Goal: Task Accomplishment & Management: Use online tool/utility

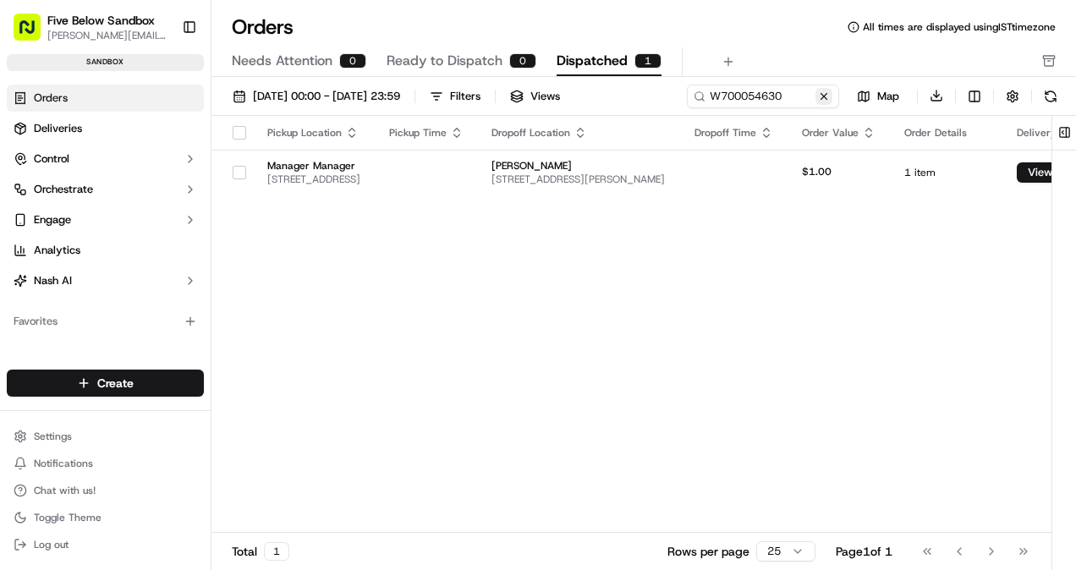
click at [827, 97] on button at bounding box center [823, 96] width 17 height 17
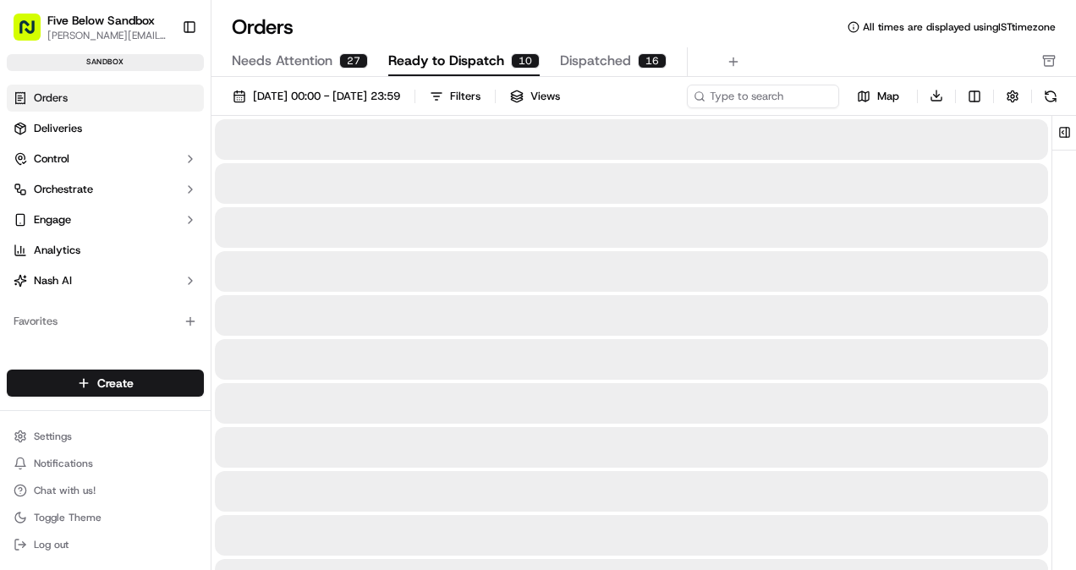
click at [489, 60] on span "Ready to Dispatch" at bounding box center [446, 61] width 116 height 20
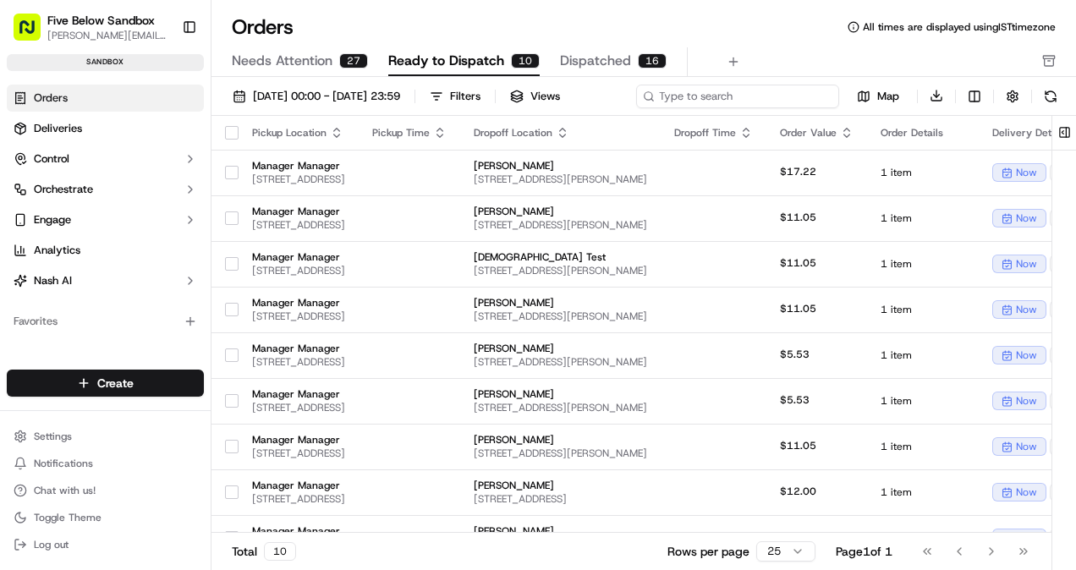
click at [734, 98] on div "[DATE] 00:00 - [DATE] 23:59 Filters Views Map Download" at bounding box center [643, 100] width 864 height 32
paste input "W700054626"
type input "W700054626"
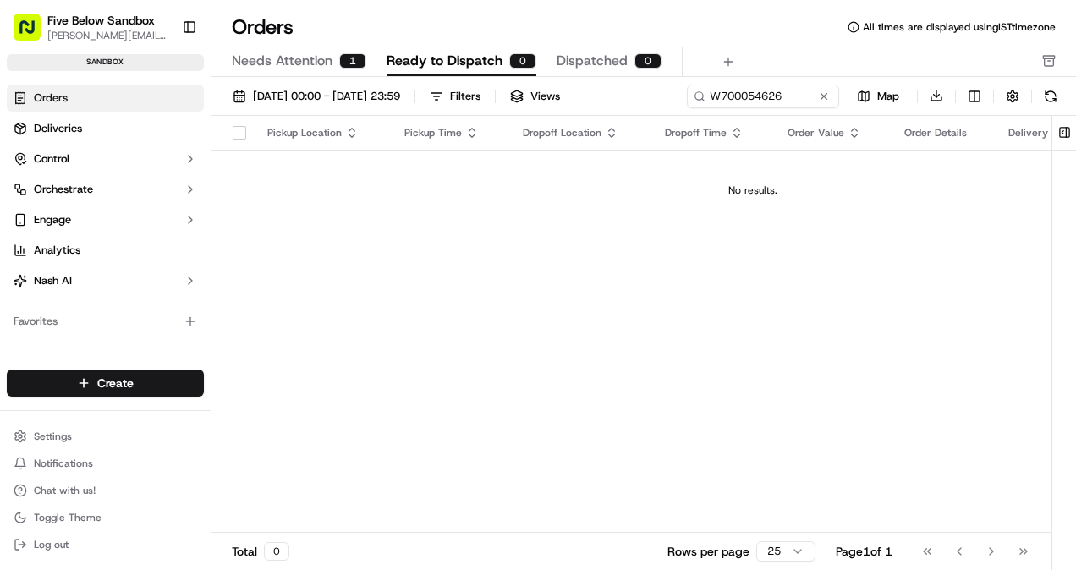
click at [315, 69] on span "Needs Attention" at bounding box center [282, 61] width 101 height 20
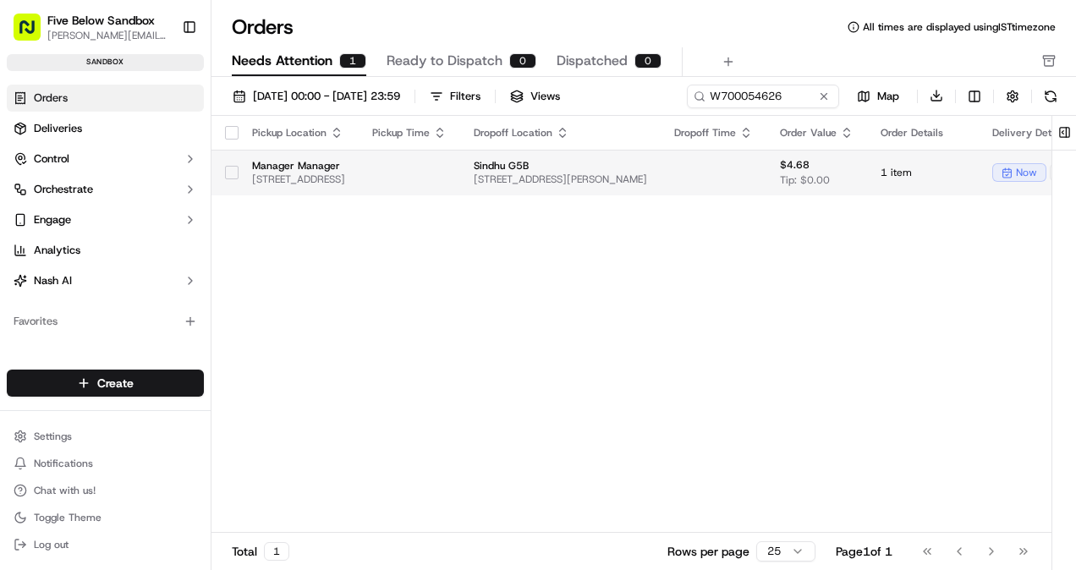
click at [460, 167] on td at bounding box center [409, 173] width 101 height 46
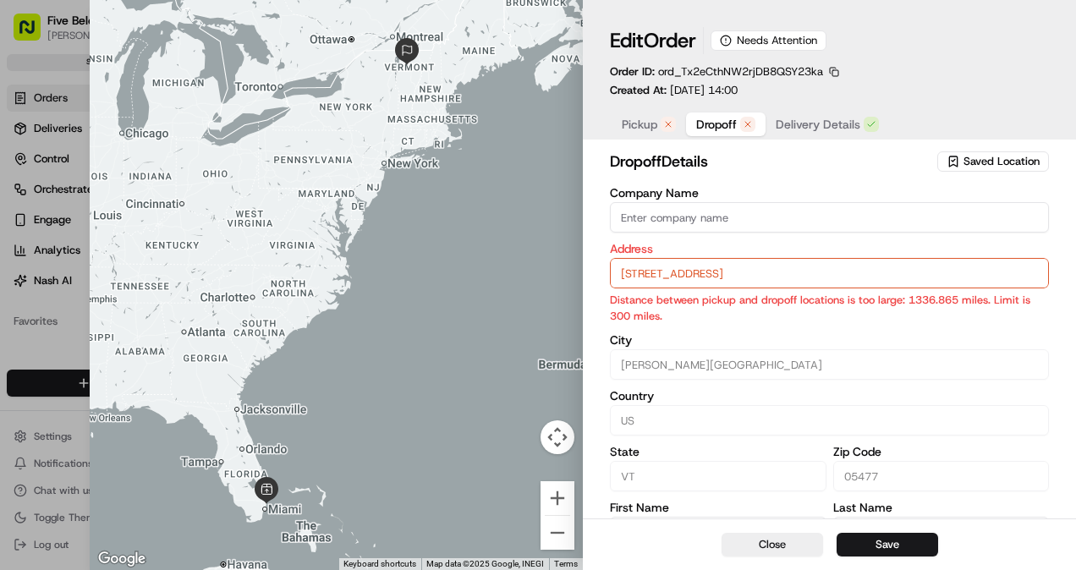
click at [703, 122] on span "Dropoff" at bounding box center [716, 124] width 41 height 17
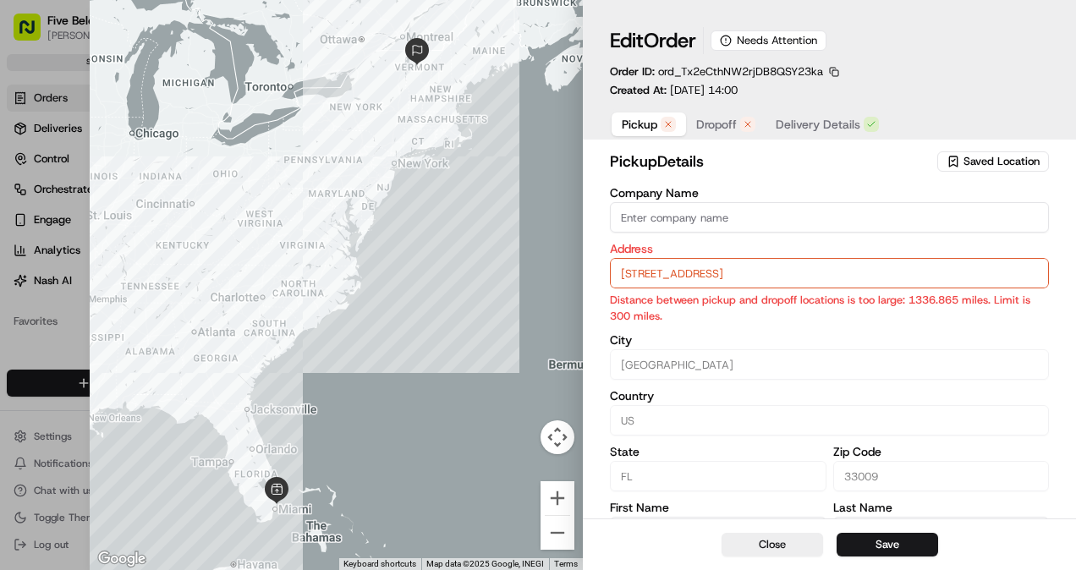
click at [631, 136] on button "Pickup" at bounding box center [649, 124] width 74 height 24
click at [705, 127] on span "Dropoff" at bounding box center [716, 124] width 41 height 17
click at [765, 540] on button "Close" at bounding box center [771, 545] width 101 height 24
type input "+1"
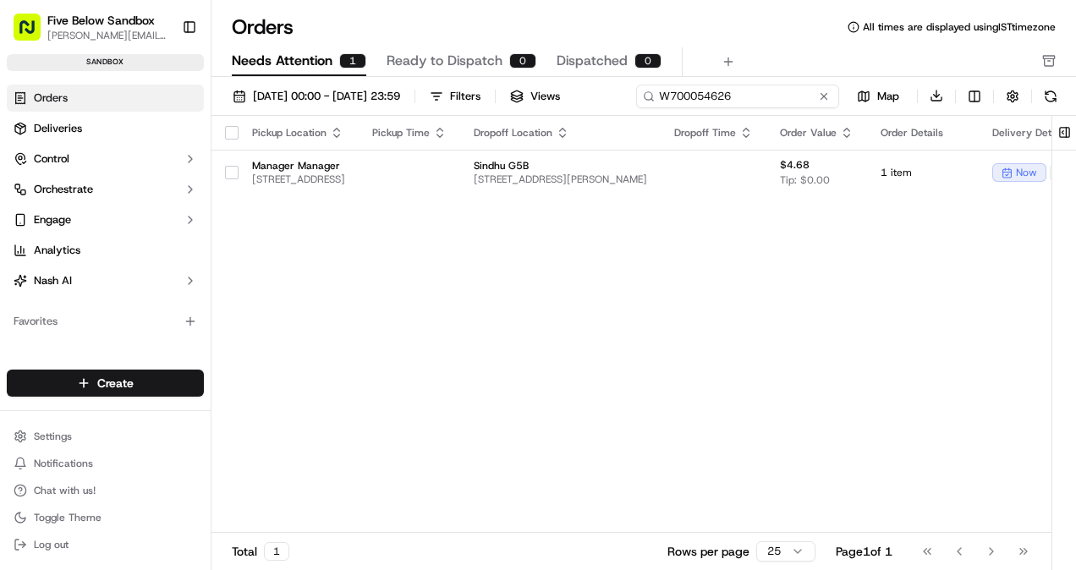
click at [723, 103] on div "[DATE] 00:00 - [DATE] 23:59 Filters Views W700054626 Map Download" at bounding box center [643, 100] width 864 height 32
paste input "32"
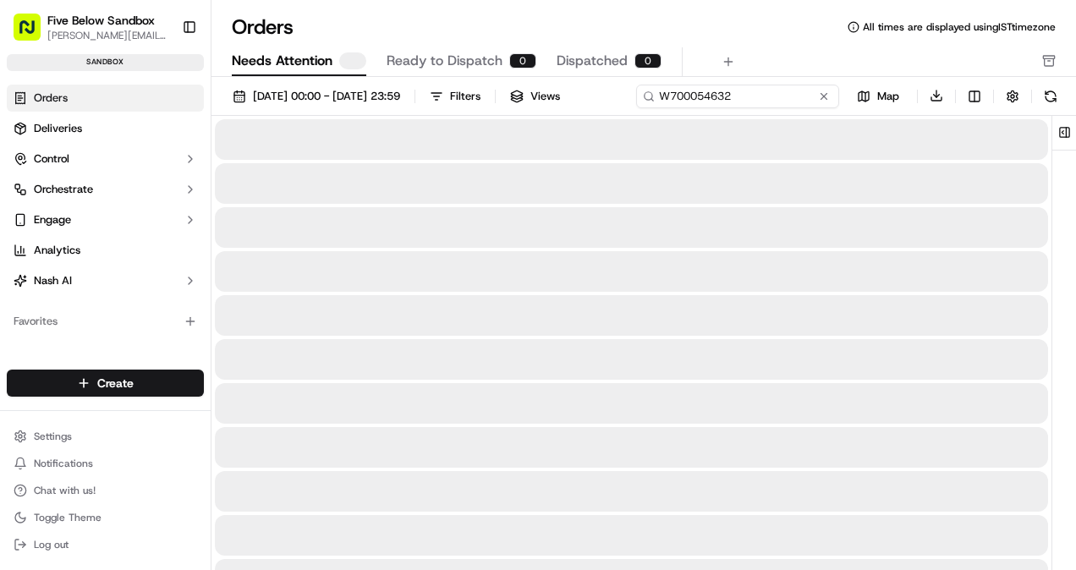
type input "W700054632"
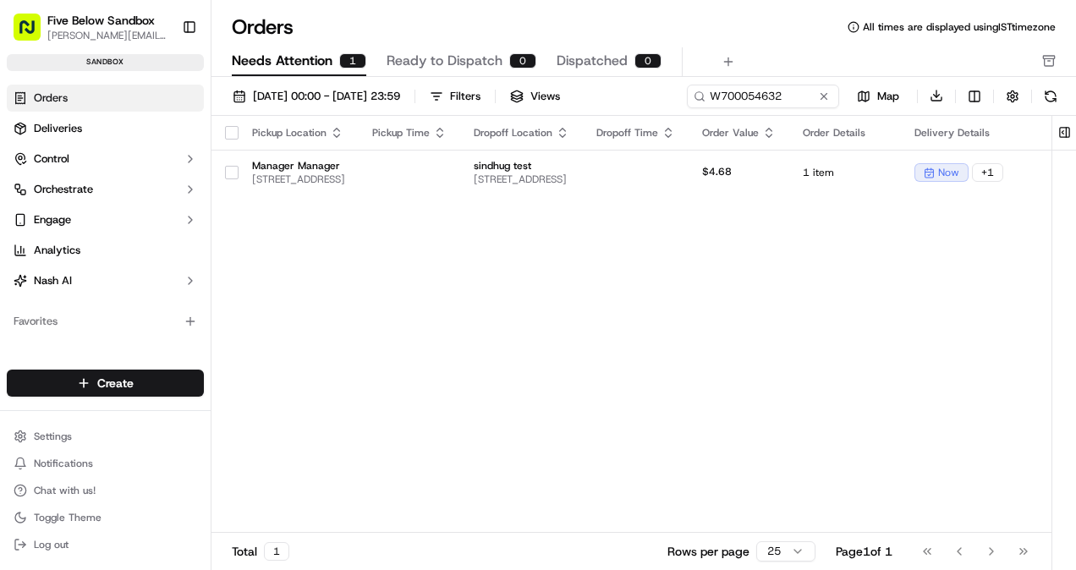
click at [369, 212] on div "Pickup Location Pickup Time Dropoff Location Dropoff Time Order Value Order Det…" at bounding box center [703, 325] width 984 height 418
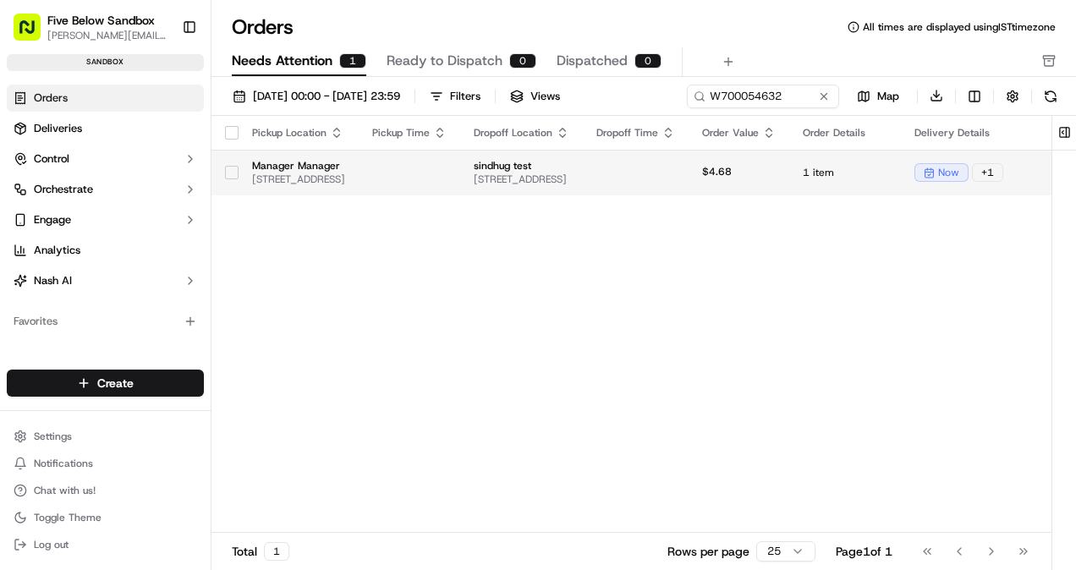
click at [345, 171] on span "Manager Manager" at bounding box center [298, 166] width 93 height 14
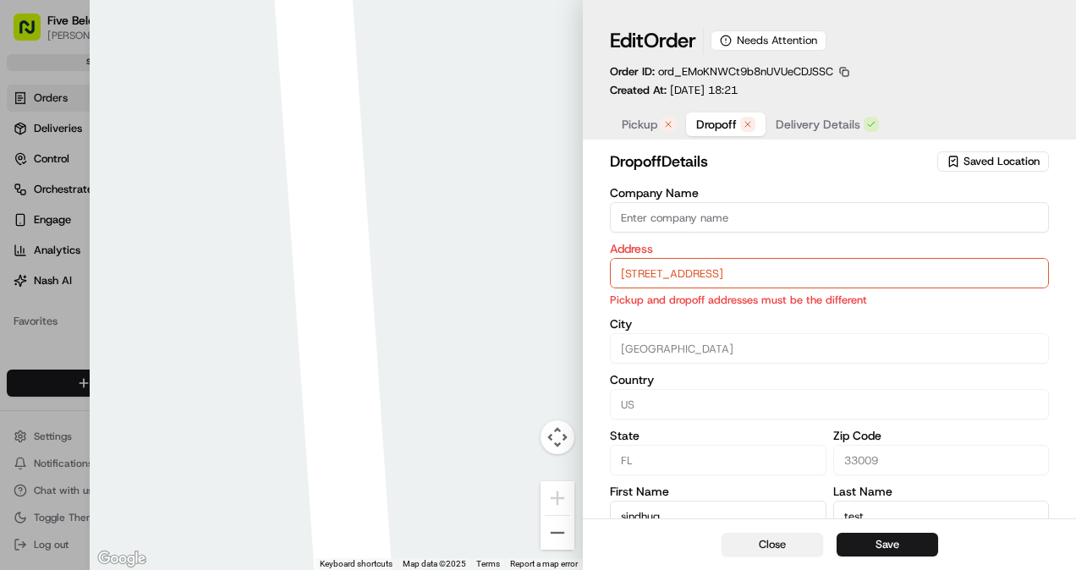
click at [795, 536] on button "Close" at bounding box center [771, 545] width 101 height 24
type input "+1"
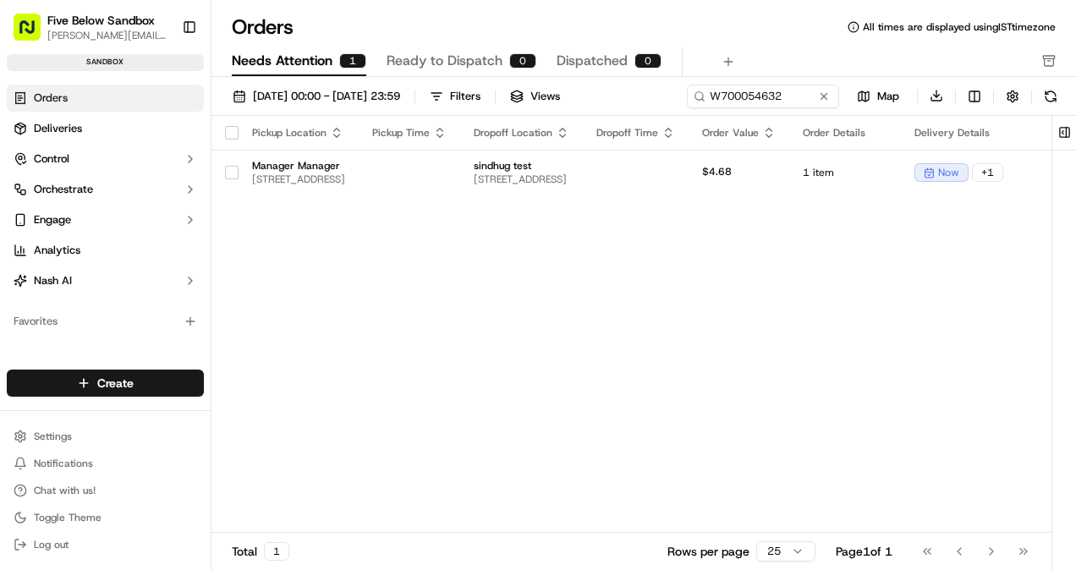
click at [644, 294] on div "Pickup Location Pickup Time Dropoff Location Dropoff Time Order Value Order Det…" at bounding box center [703, 325] width 984 height 418
click at [742, 100] on input "W700054632" at bounding box center [737, 97] width 203 height 24
click at [742, 100] on div "[DATE] 00:00 - [DATE] 23:59 Filters Views W700054632 Map Download" at bounding box center [643, 100] width 864 height 32
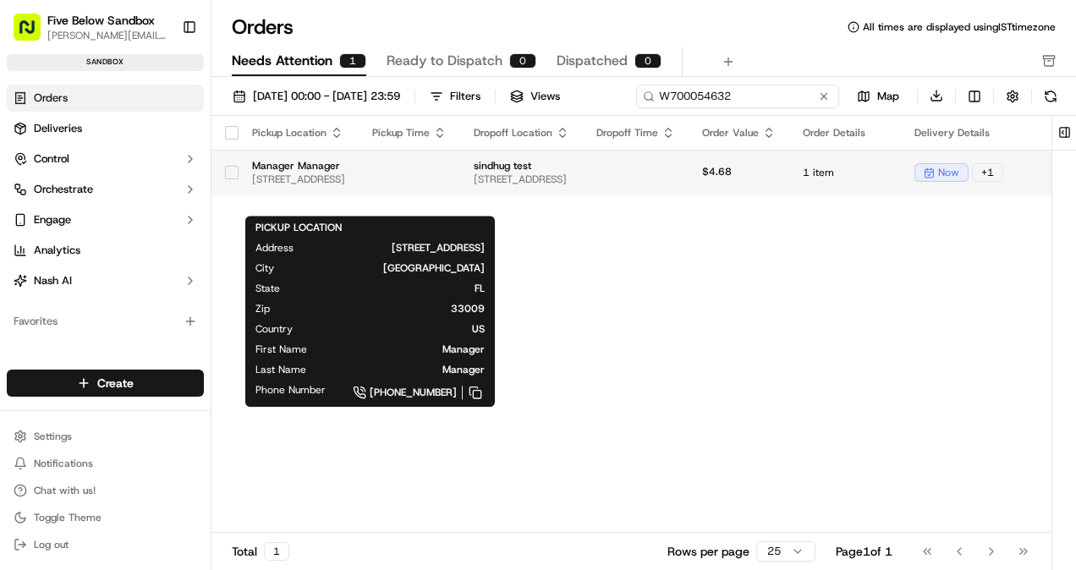
paste input "3"
type input "W700054633"
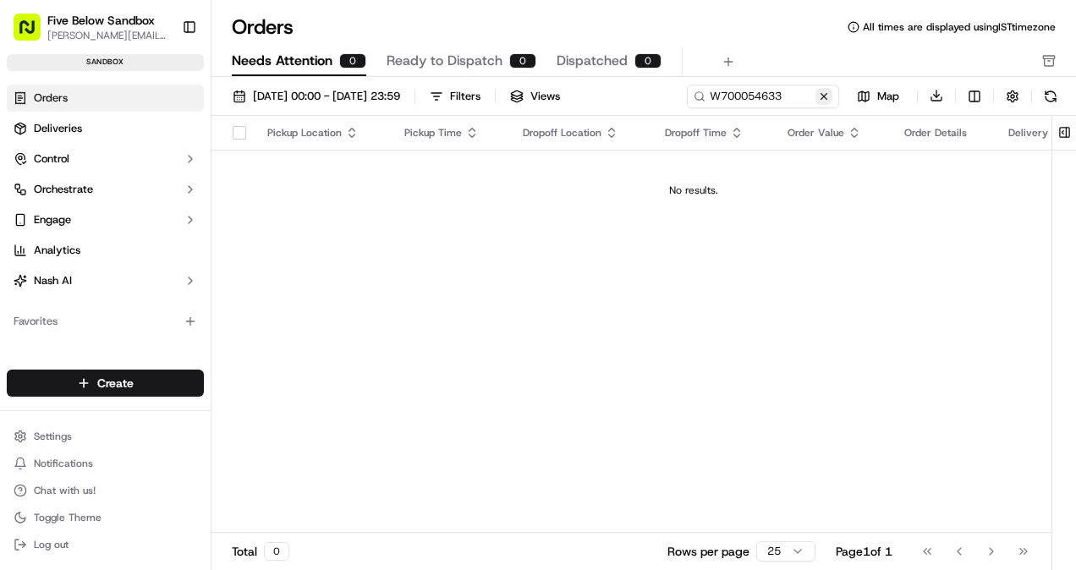
click at [411, 126] on div "[DATE] 00:00 - [DATE] 23:59 Filters Views W700054633 Map Download Pickup Locati…" at bounding box center [643, 329] width 864 height 505
click at [745, 90] on input "W700054633" at bounding box center [737, 97] width 203 height 24
click at [745, 90] on div "[DATE] 00:00 - [DATE] 23:59 Filters Views W700054633 Map Download" at bounding box center [643, 100] width 864 height 32
click at [716, 106] on div "[DATE] 00:00 - [DATE] 23:59 Filters Views W700054633 Map Download" at bounding box center [643, 100] width 864 height 32
click at [507, 300] on div "Pickup Location Pickup Time Dropoff Location Dropoff Time Order Value Order Det…" at bounding box center [693, 325] width 964 height 418
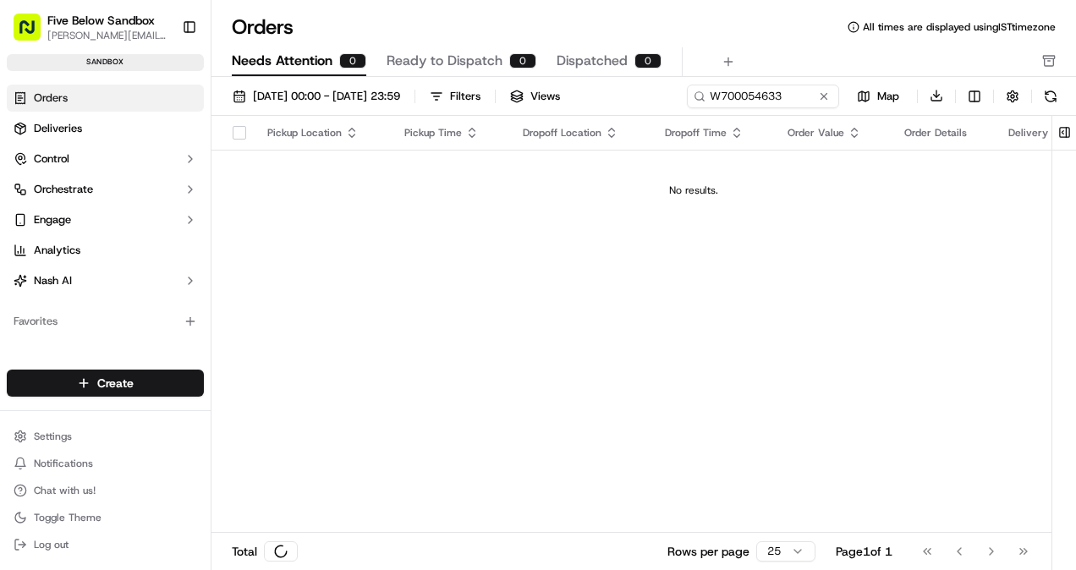
click at [452, 325] on div "Pickup Location Pickup Time Dropoff Location Dropoff Time Order Value Order Det…" at bounding box center [693, 325] width 964 height 418
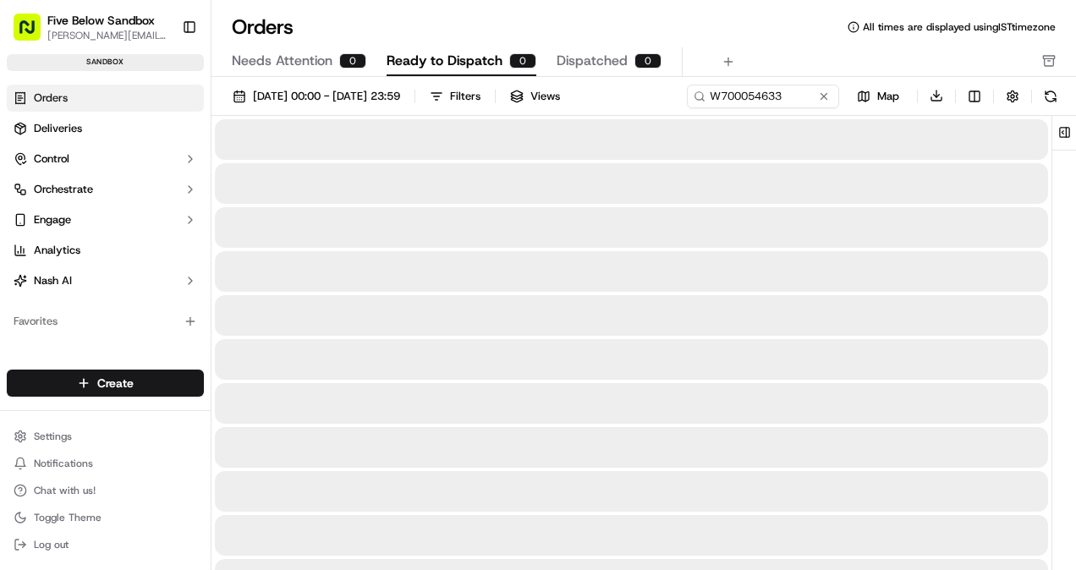
click at [434, 59] on span "Ready to Dispatch" at bounding box center [445, 61] width 116 height 20
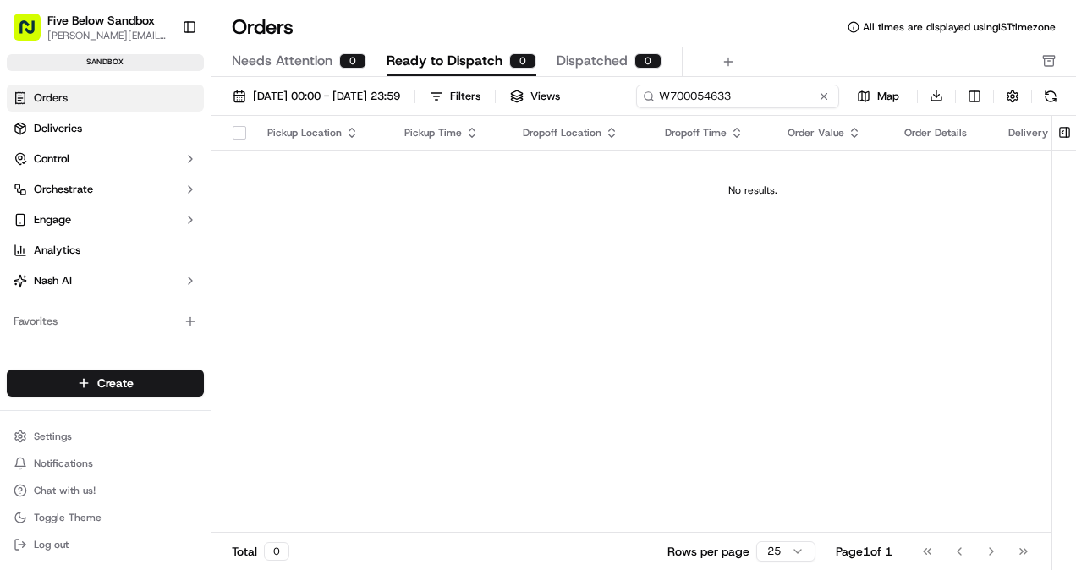
click at [773, 106] on div "[DATE] 00:00 - [DATE] 23:59 Filters Views W700054633 Map Download" at bounding box center [643, 100] width 864 height 32
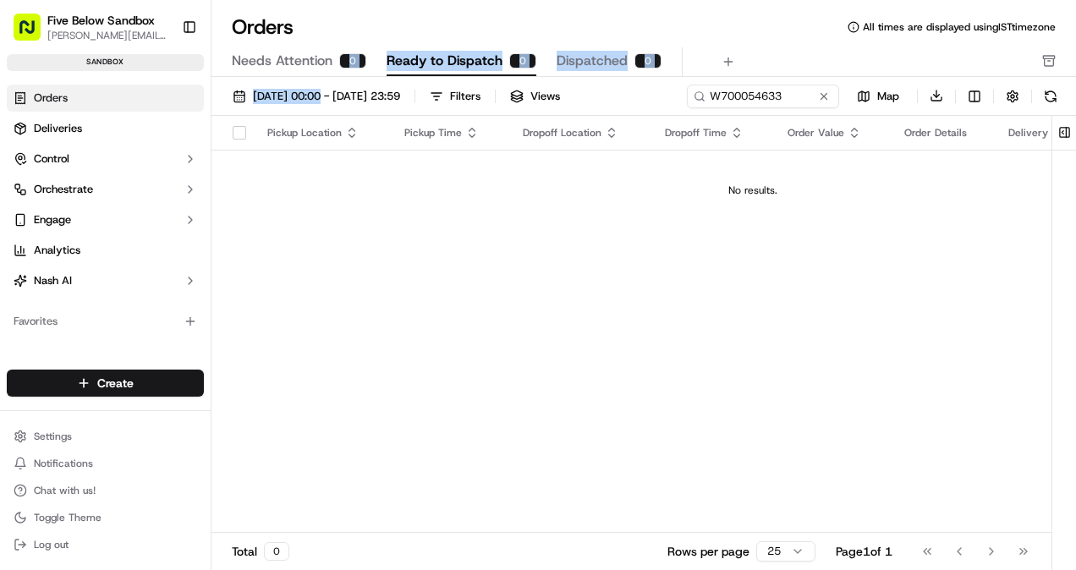
drag, startPoint x: 330, startPoint y: 78, endPoint x: 340, endPoint y: 71, distance: 12.2
click at [340, 71] on div "Orders All times are displayed using IST timezone Needs Attention 0 Ready to Di…" at bounding box center [643, 285] width 864 height 570
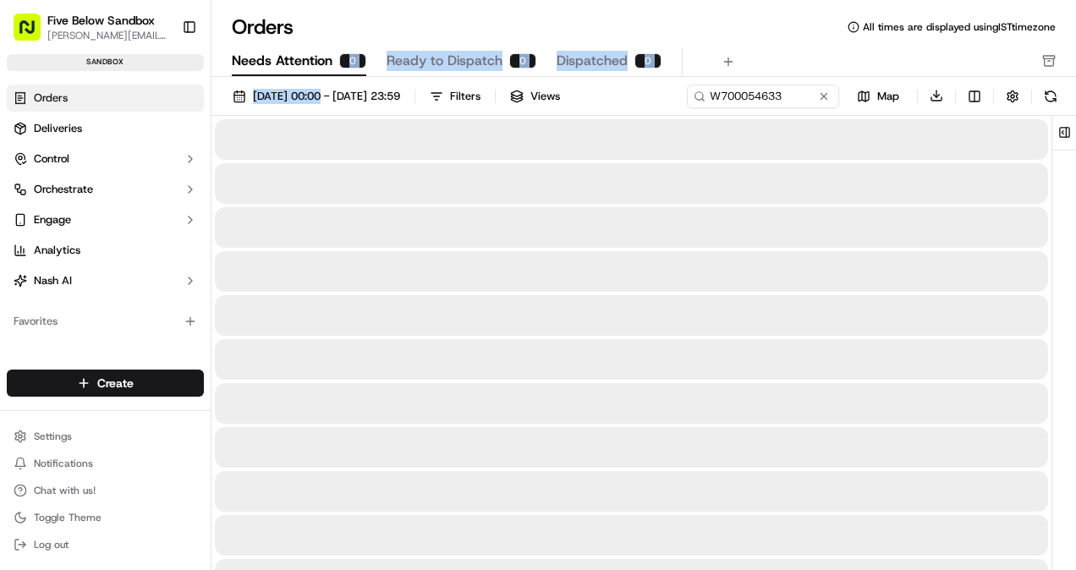
click at [340, 71] on button "Needs Attention 0" at bounding box center [299, 61] width 134 height 29
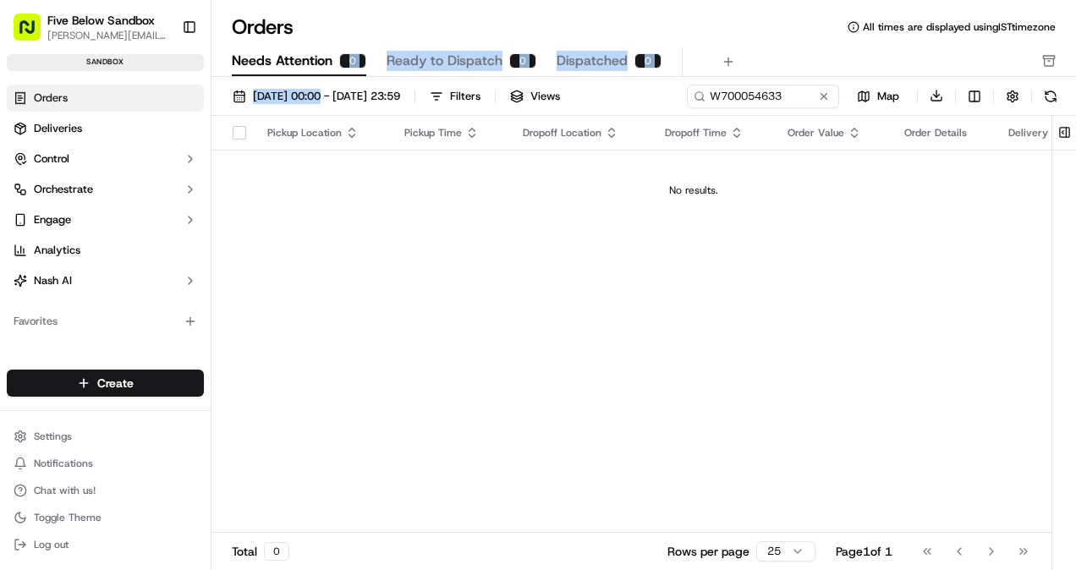
click at [513, 63] on div "0" at bounding box center [522, 60] width 27 height 15
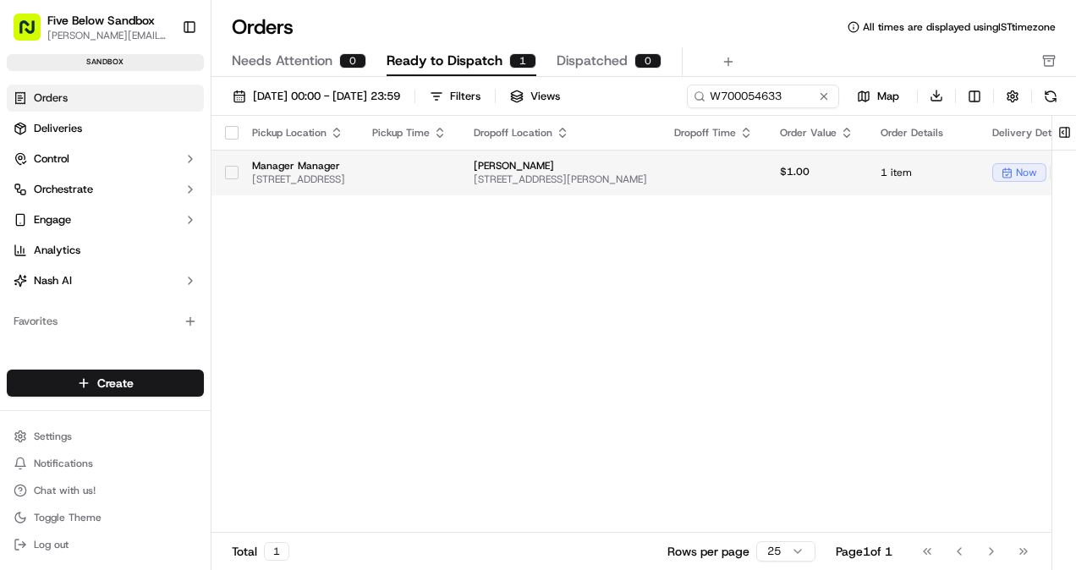
click at [460, 178] on td at bounding box center [409, 173] width 101 height 46
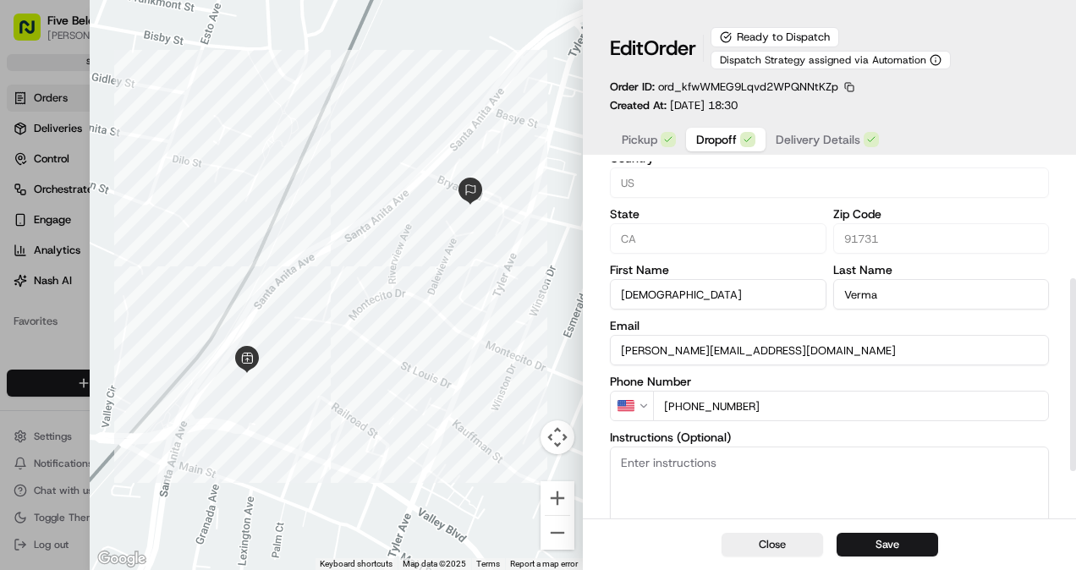
scroll to position [217, 0]
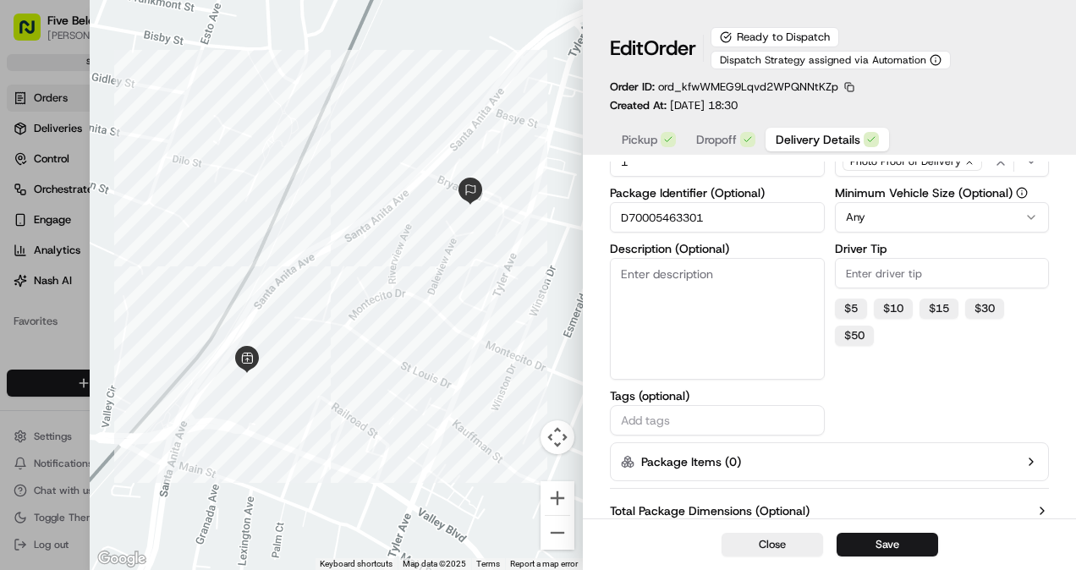
click at [822, 142] on span "Delivery Details" at bounding box center [818, 139] width 85 height 17
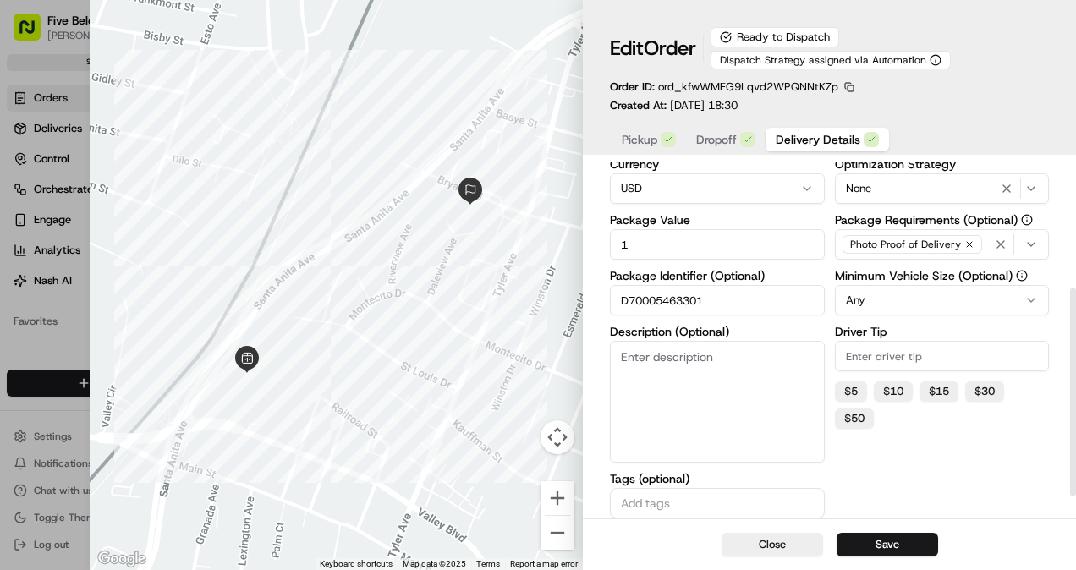
scroll to position [133, 0]
click at [656, 301] on input "D70005463301" at bounding box center [717, 301] width 215 height 30
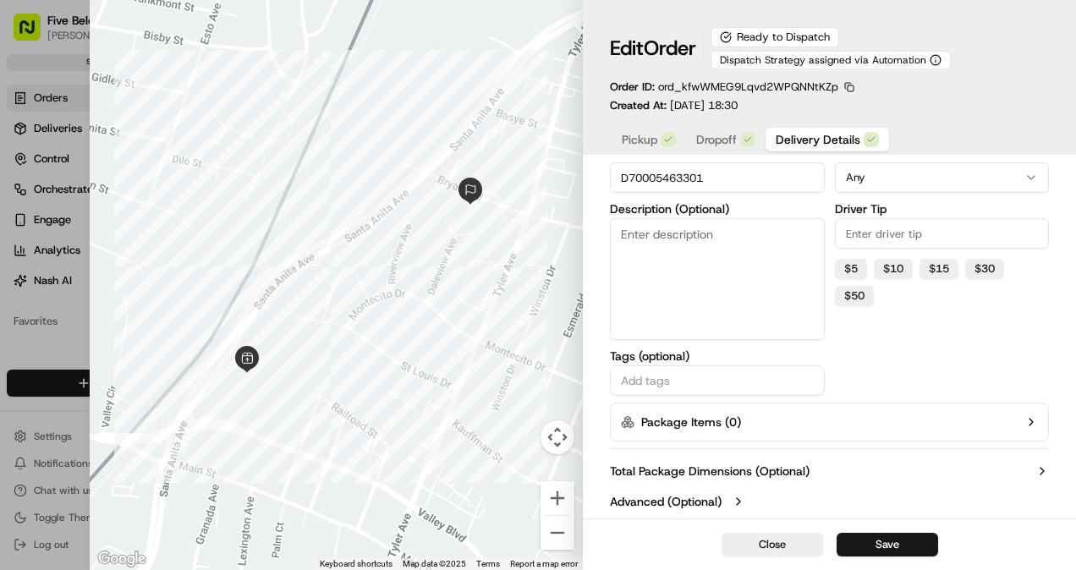
click at [697, 493] on label "Advanced (Optional)" at bounding box center [666, 501] width 112 height 17
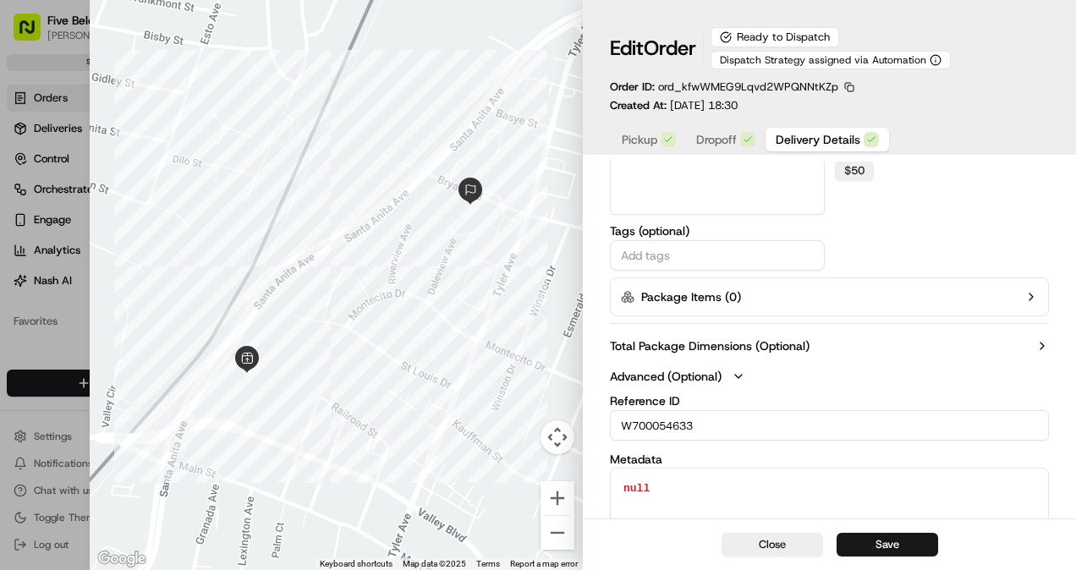
click at [662, 431] on input "W700054633" at bounding box center [829, 425] width 439 height 30
click at [774, 540] on button "Close" at bounding box center [771, 545] width 101 height 24
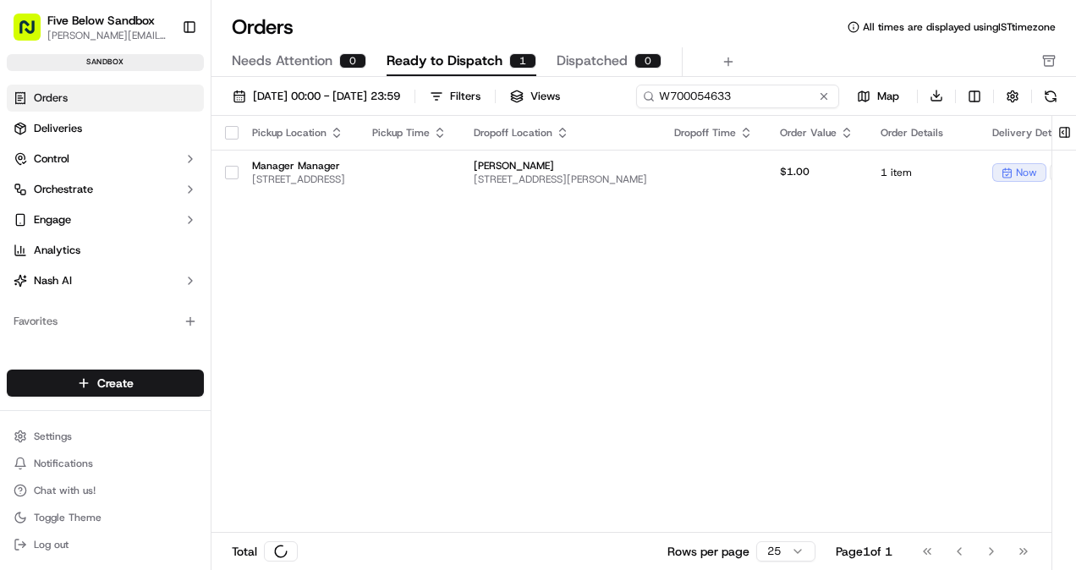
click at [716, 89] on div "[DATE] 00:00 - [DATE] 23:59 Filters Views W700054633 Map Download" at bounding box center [643, 100] width 864 height 32
paste input "D70005463001"
type input "D70005463001"
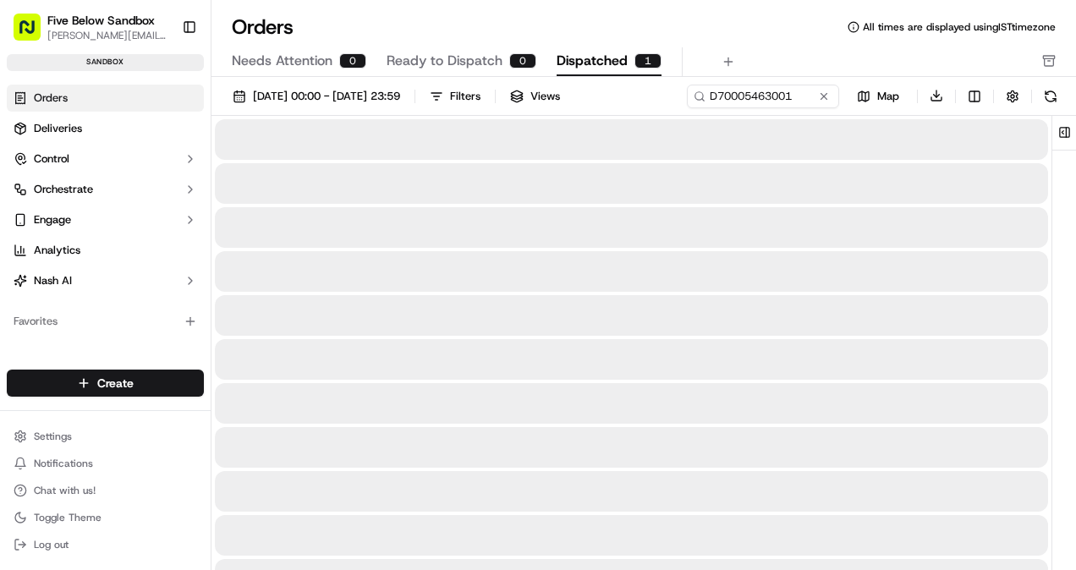
click at [587, 72] on button "Dispatched 1" at bounding box center [609, 61] width 105 height 29
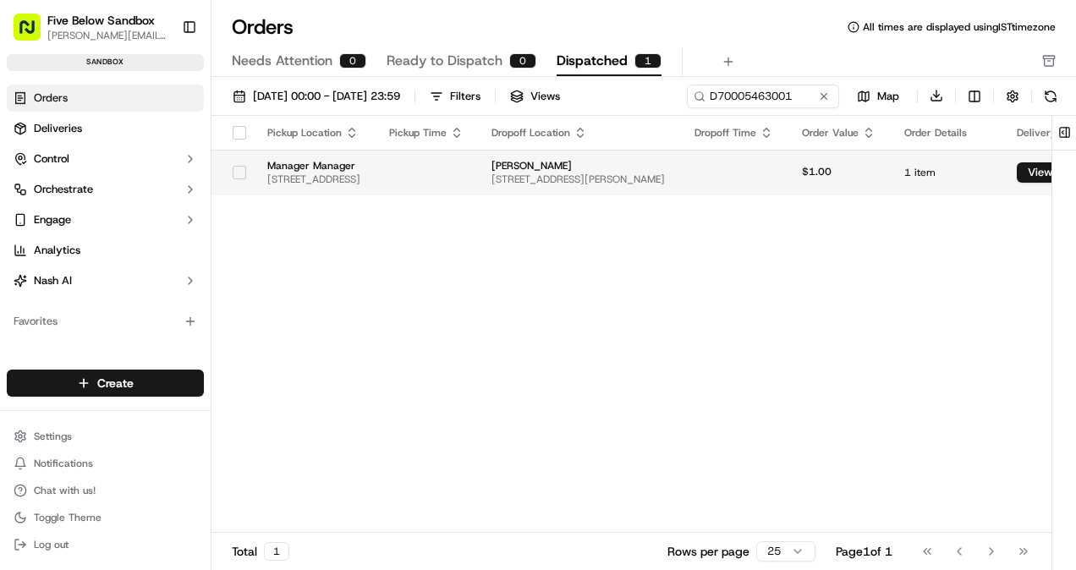
click at [362, 174] on span "[STREET_ADDRESS]" at bounding box center [314, 180] width 95 height 14
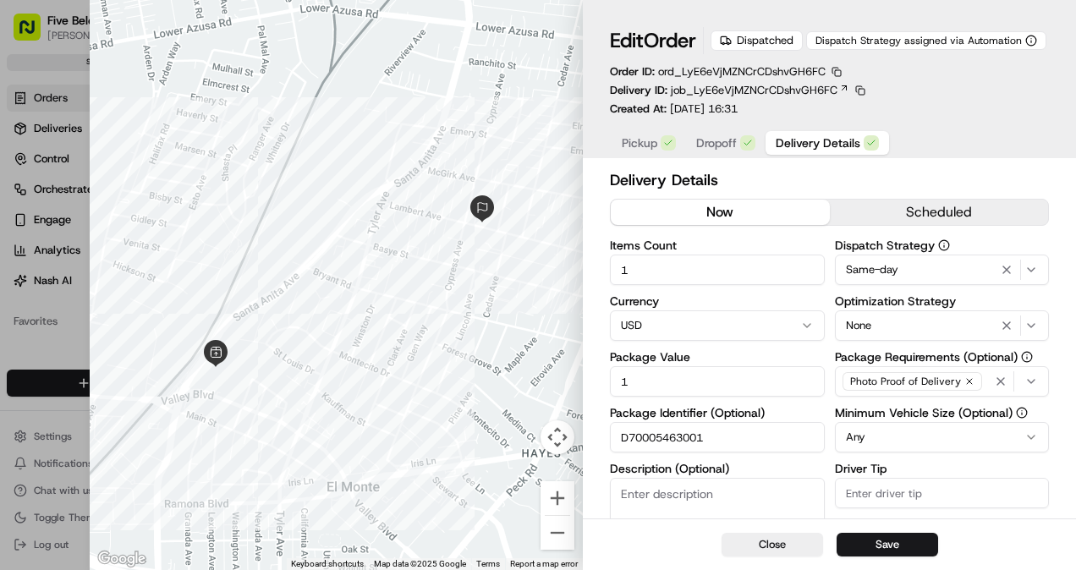
scroll to position [1, 0]
click at [809, 535] on button "Close" at bounding box center [771, 545] width 101 height 24
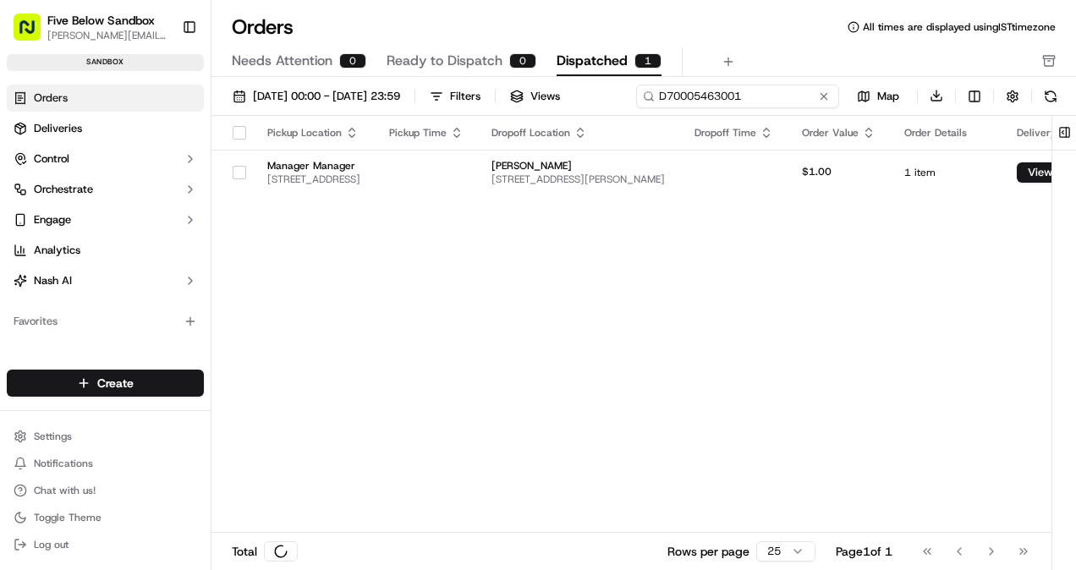
click at [753, 100] on div "[DATE] 00:00 - [DATE] 23:59 Filters Views D70005463001 Map Download" at bounding box center [643, 100] width 864 height 32
paste input "W700054634"
type input "W700054634"
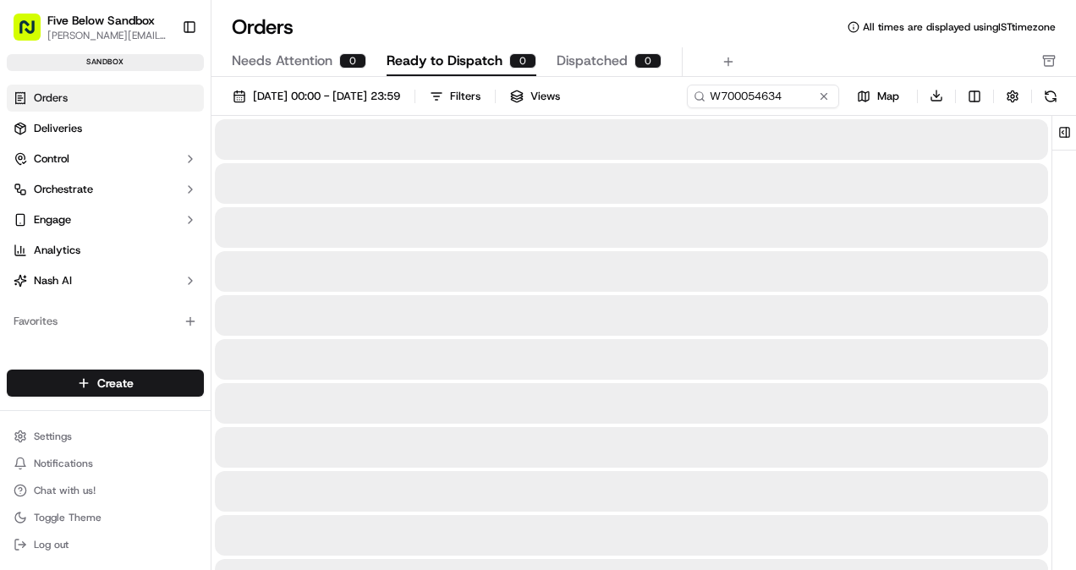
click at [442, 68] on span "Ready to Dispatch" at bounding box center [445, 61] width 116 height 20
click at [329, 65] on span "Needs Attention" at bounding box center [282, 61] width 101 height 20
click at [445, 63] on span "Ready to Dispatch" at bounding box center [445, 61] width 116 height 20
click at [615, 58] on span "Dispatched" at bounding box center [592, 61] width 71 height 20
click at [489, 59] on span "Ready to Dispatch" at bounding box center [445, 61] width 116 height 20
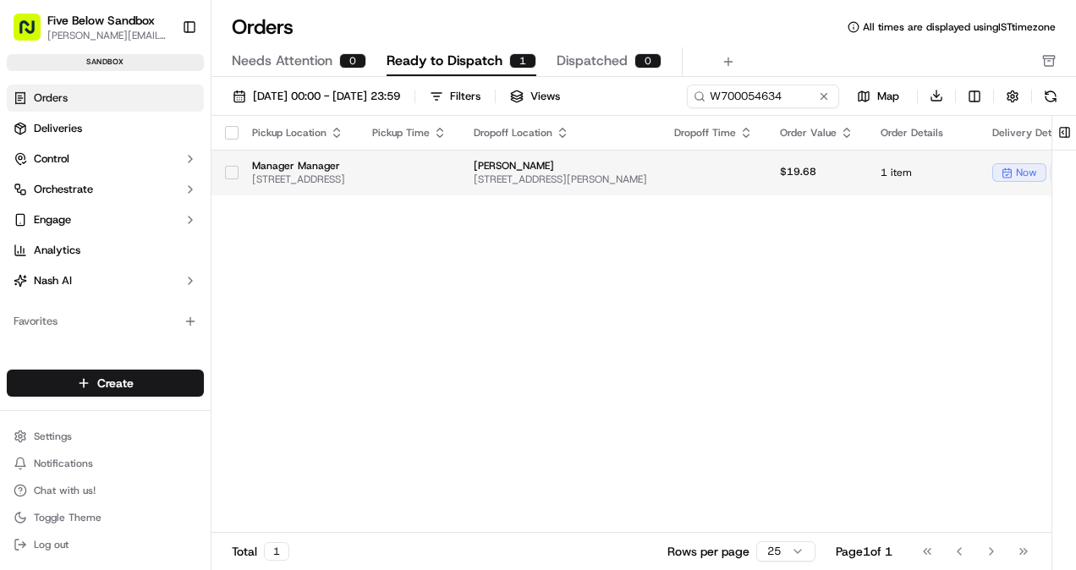
click at [359, 194] on td "Manager Manager [STREET_ADDRESS]" at bounding box center [299, 173] width 120 height 46
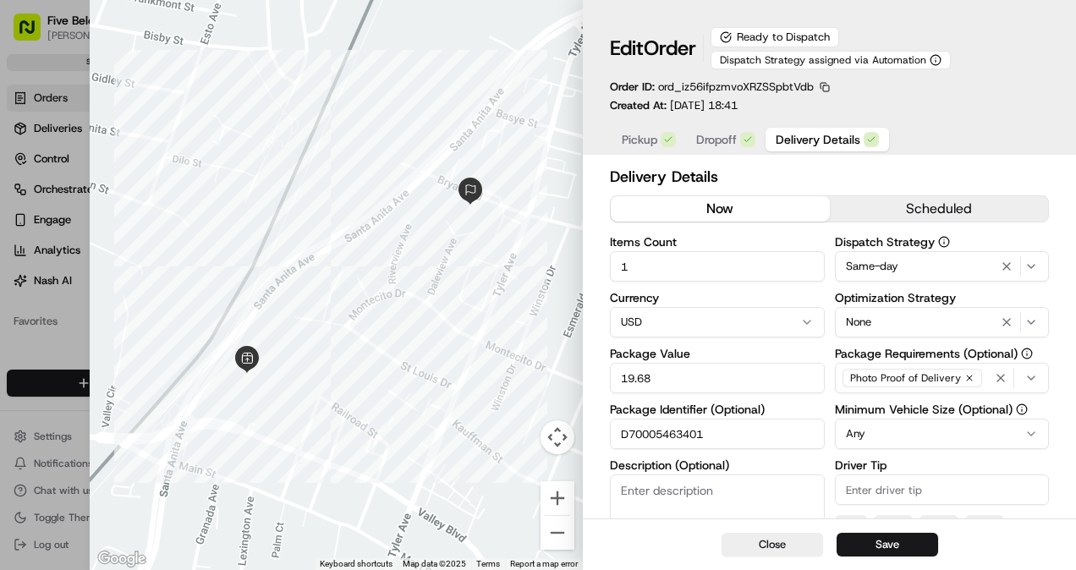
click at [649, 430] on input "D70005463401" at bounding box center [717, 434] width 215 height 30
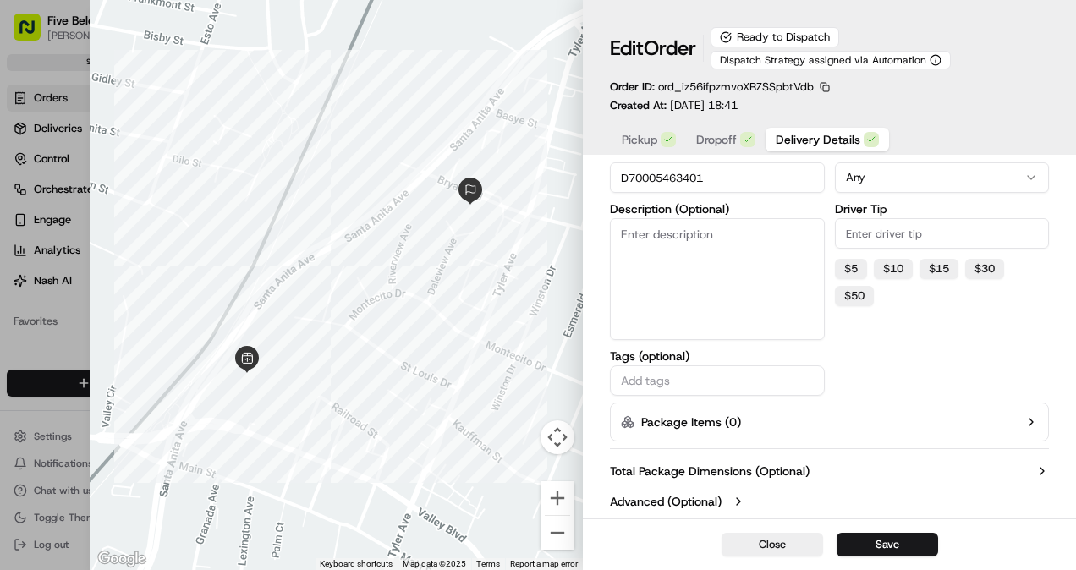
click at [643, 501] on label "Advanced (Optional)" at bounding box center [666, 501] width 112 height 17
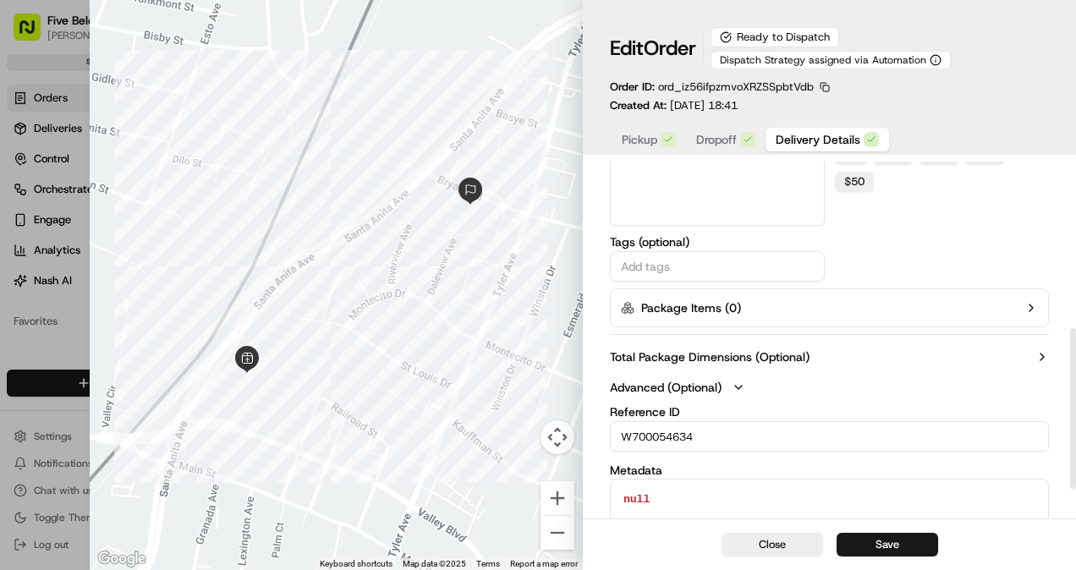
click at [644, 444] on input "W700054634" at bounding box center [829, 436] width 439 height 30
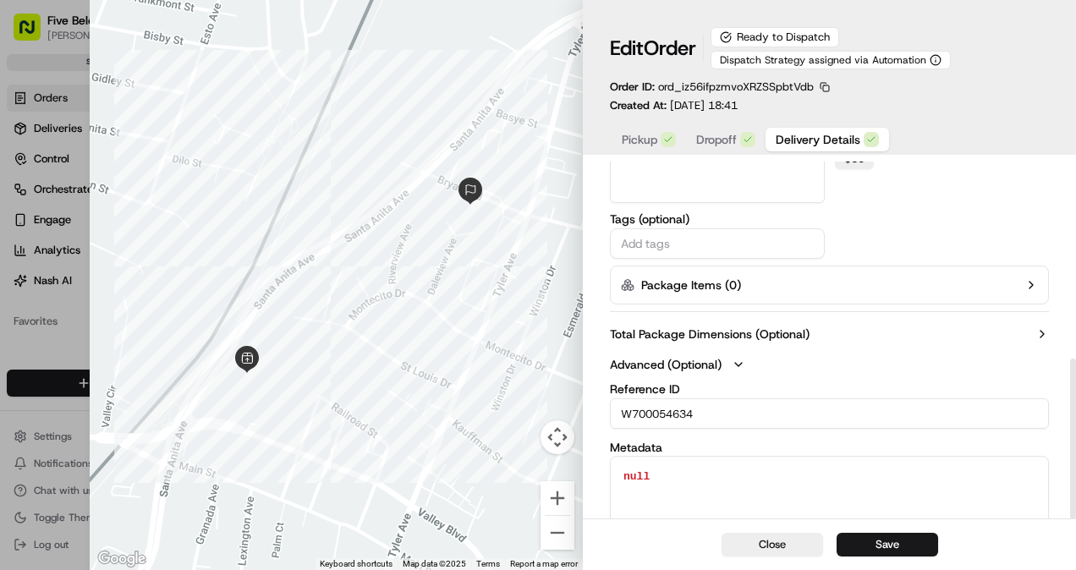
scroll to position [439, 0]
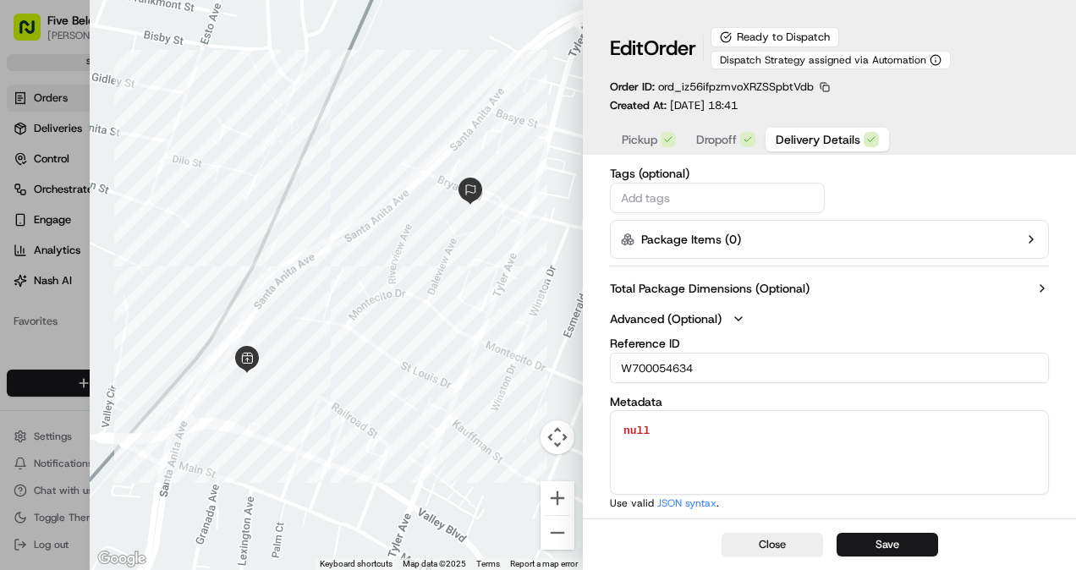
click at [633, 359] on input "W700054634" at bounding box center [829, 368] width 439 height 30
click at [662, 365] on input "W700054634" at bounding box center [829, 368] width 439 height 30
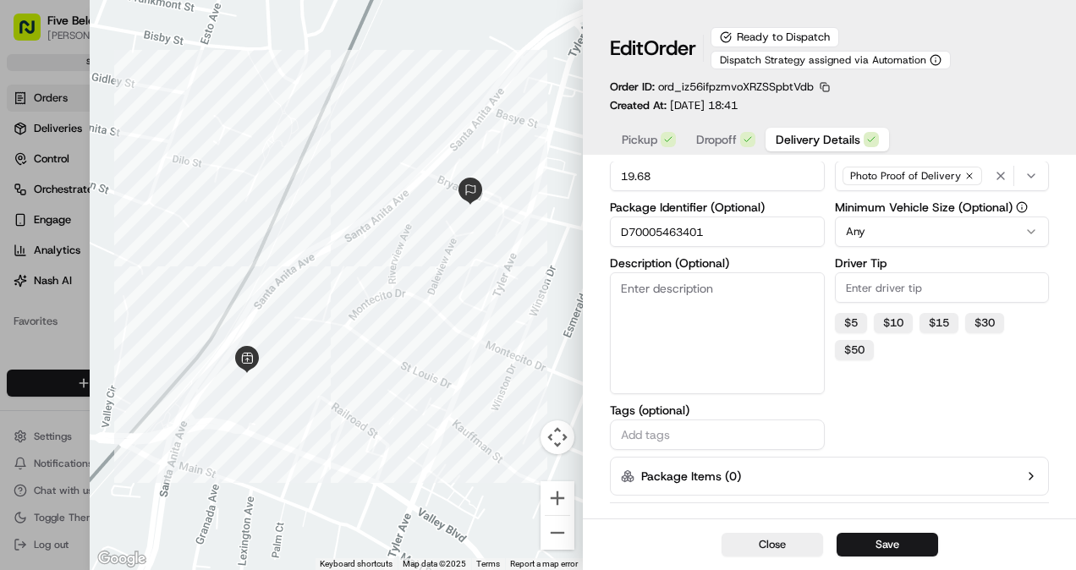
click at [655, 233] on input "D70005463401" at bounding box center [717, 232] width 215 height 30
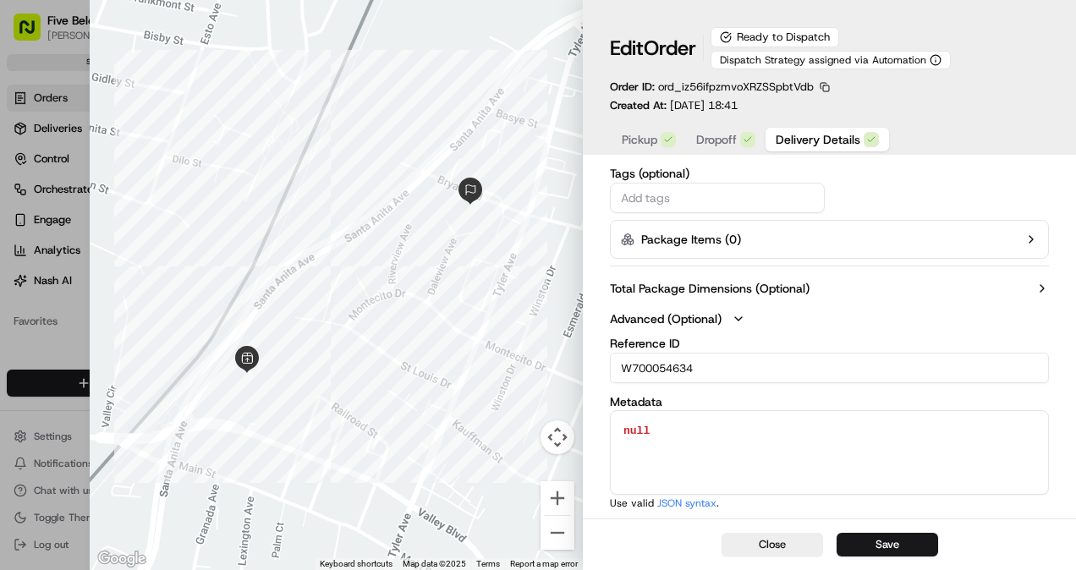
click at [659, 369] on input "W700054634" at bounding box center [829, 368] width 439 height 30
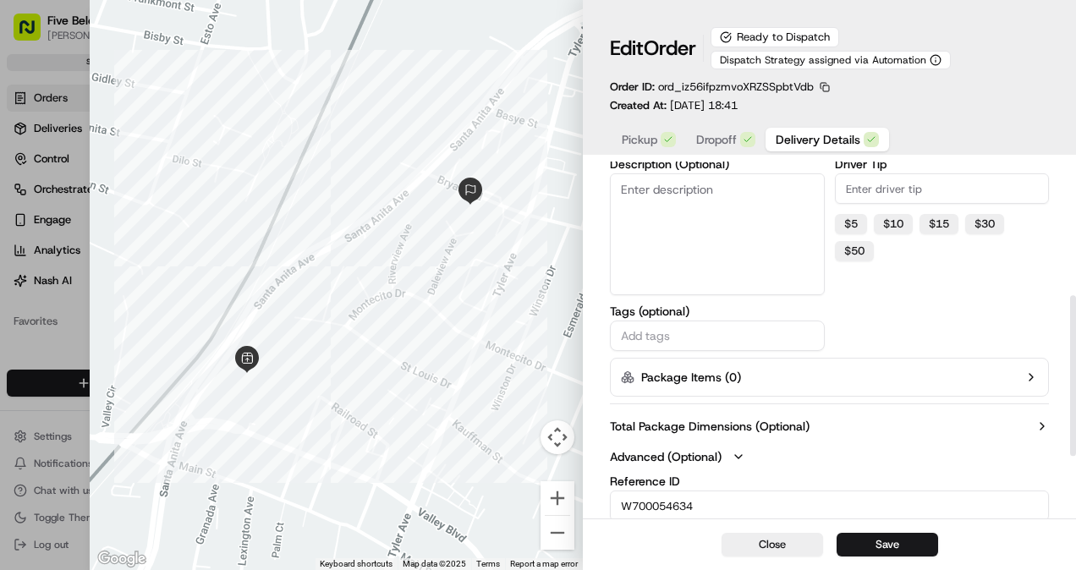
scroll to position [297, 0]
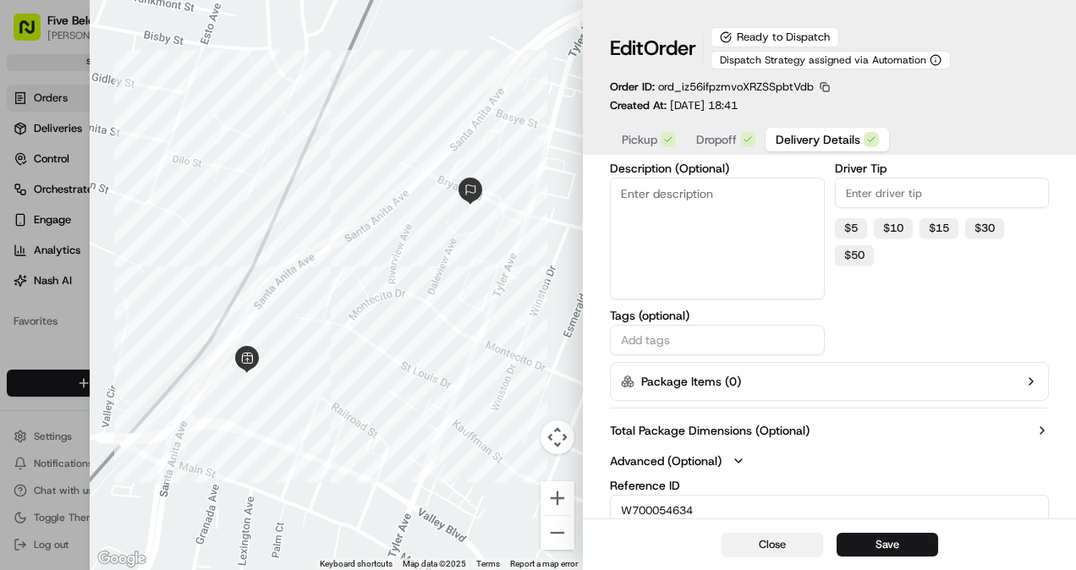
click at [758, 549] on button "Close" at bounding box center [771, 545] width 101 height 24
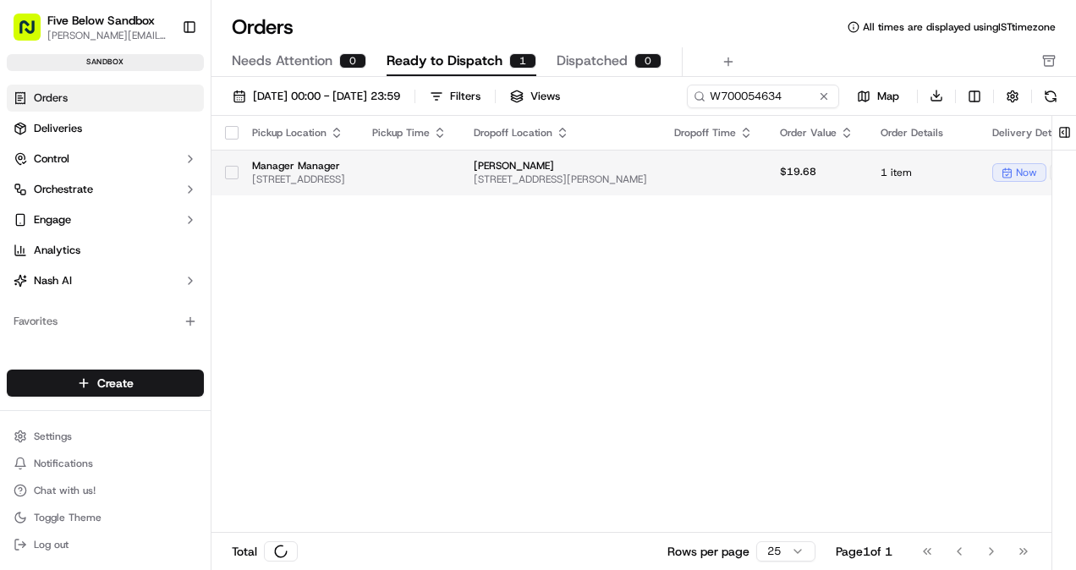
click at [345, 178] on span "[STREET_ADDRESS]" at bounding box center [298, 180] width 93 height 14
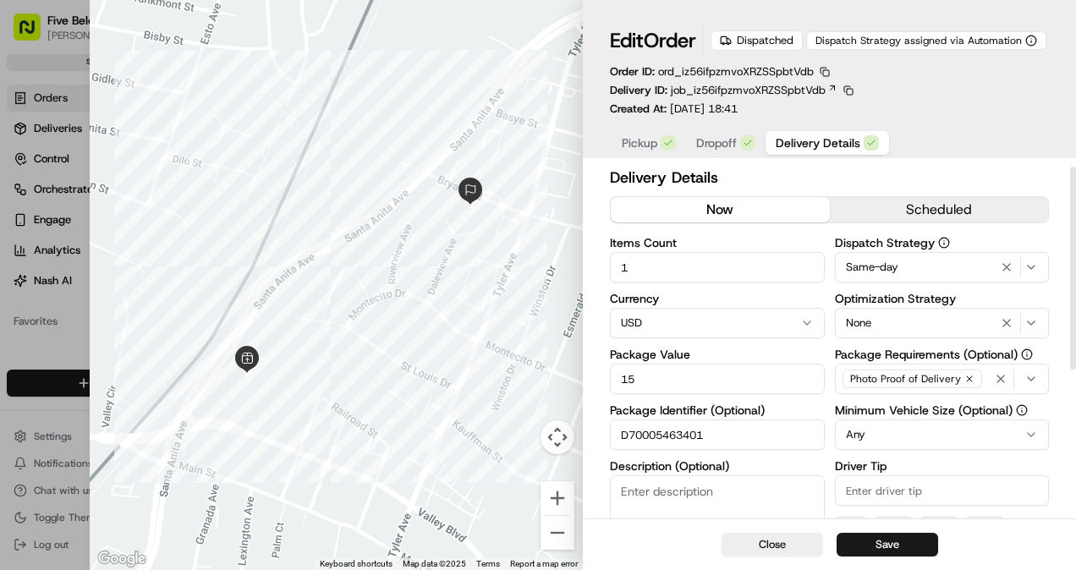
scroll to position [0, 0]
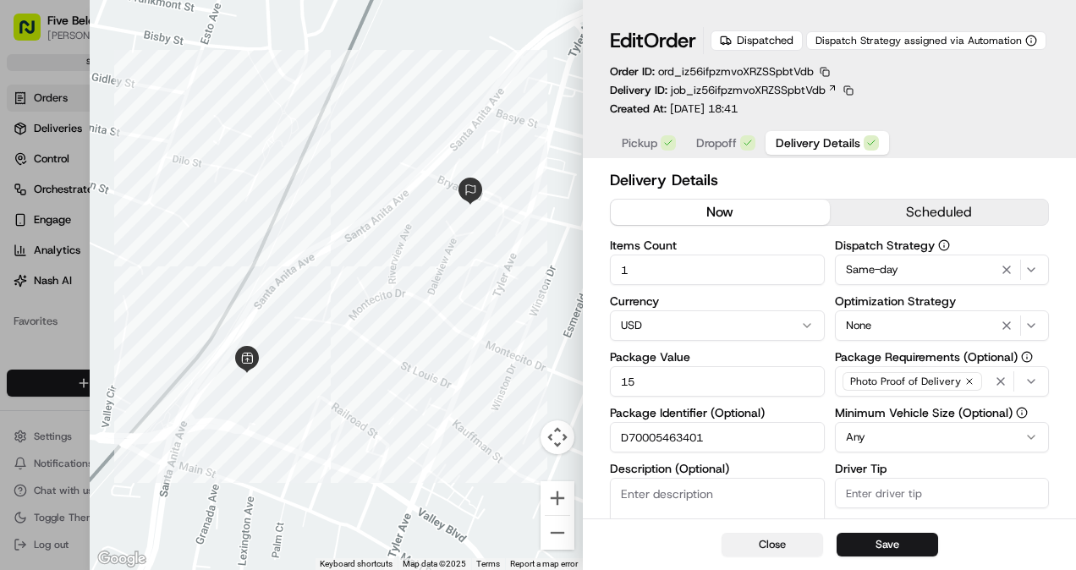
click at [795, 555] on button "Close" at bounding box center [771, 545] width 101 height 24
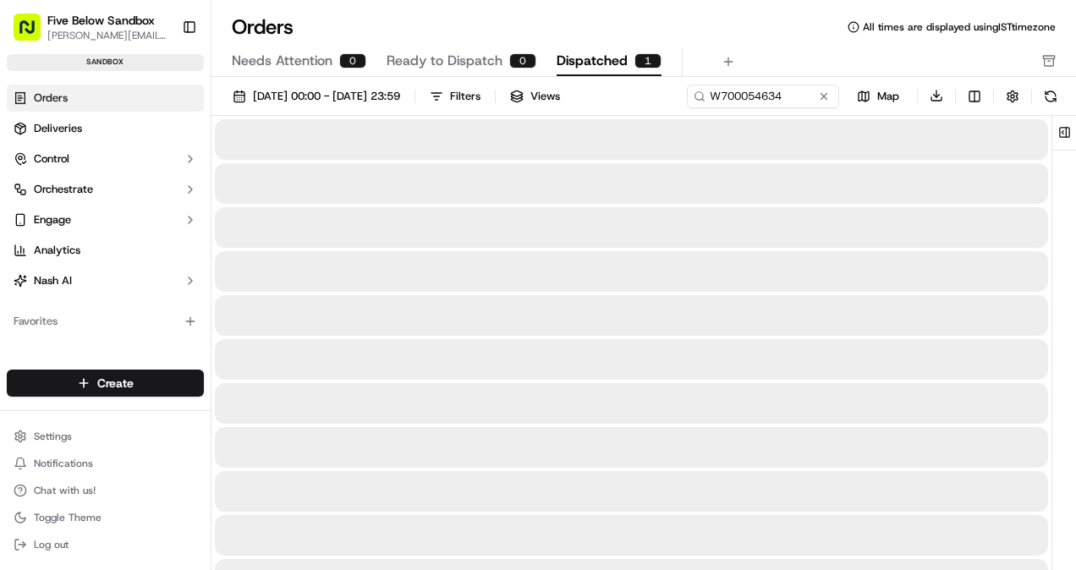
click at [599, 68] on span "Dispatched" at bounding box center [592, 61] width 71 height 20
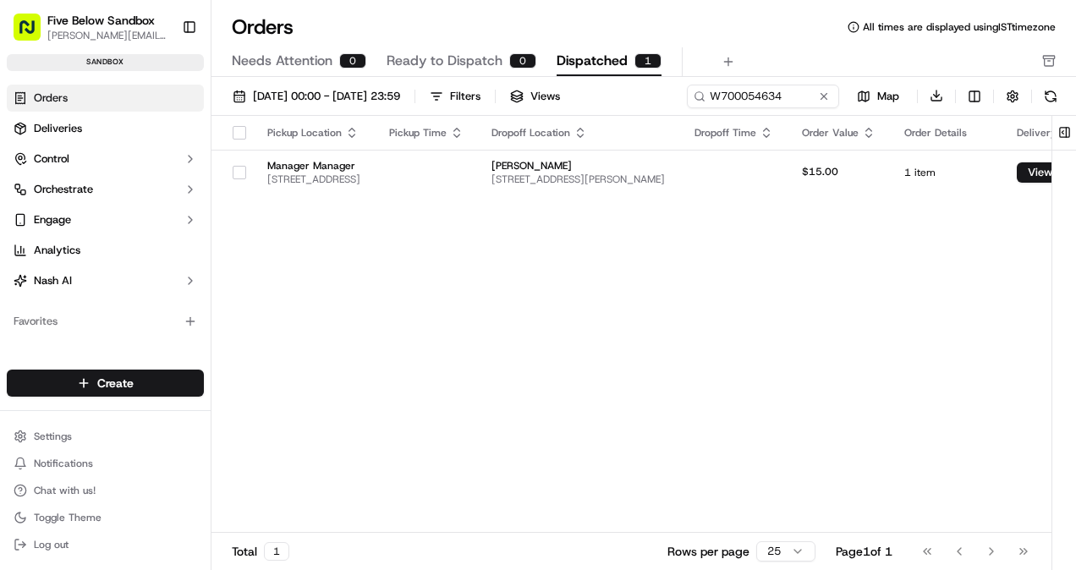
click at [376, 193] on td "Manager Manager [STREET_ADDRESS]" at bounding box center [315, 173] width 122 height 46
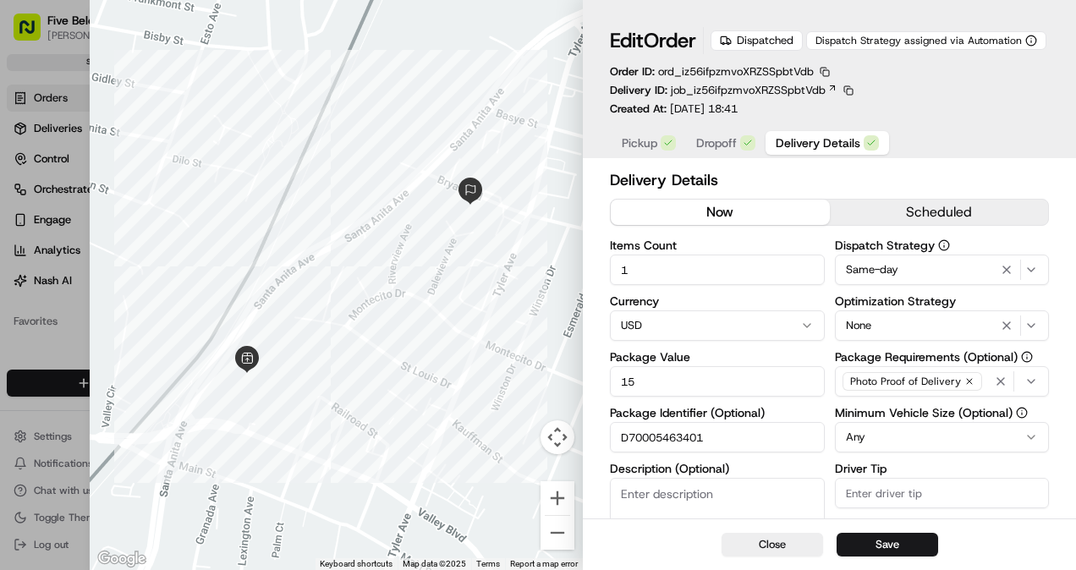
scroll to position [261, 0]
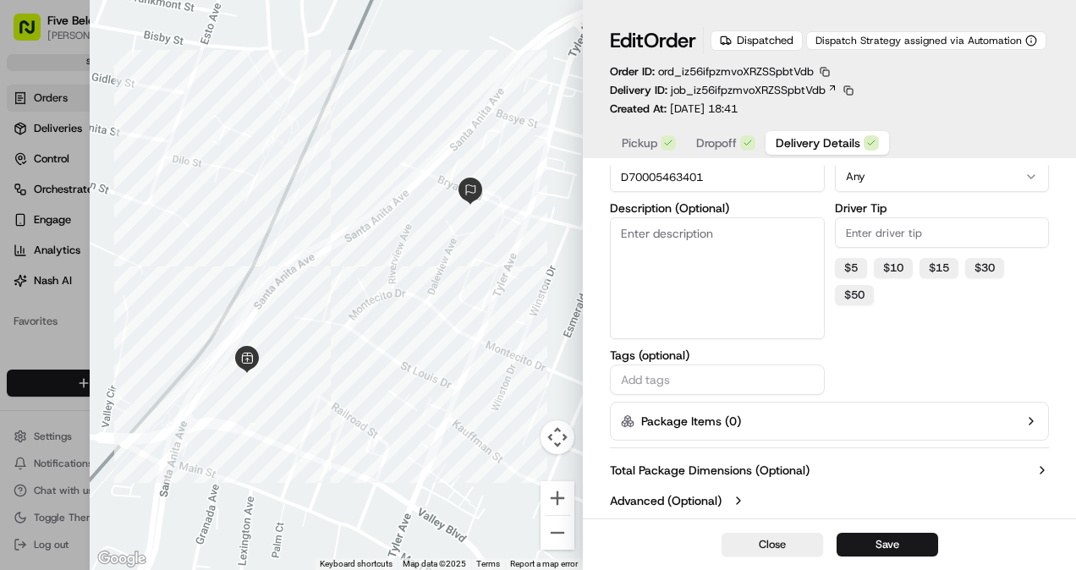
click at [650, 499] on label "Advanced (Optional)" at bounding box center [666, 500] width 112 height 17
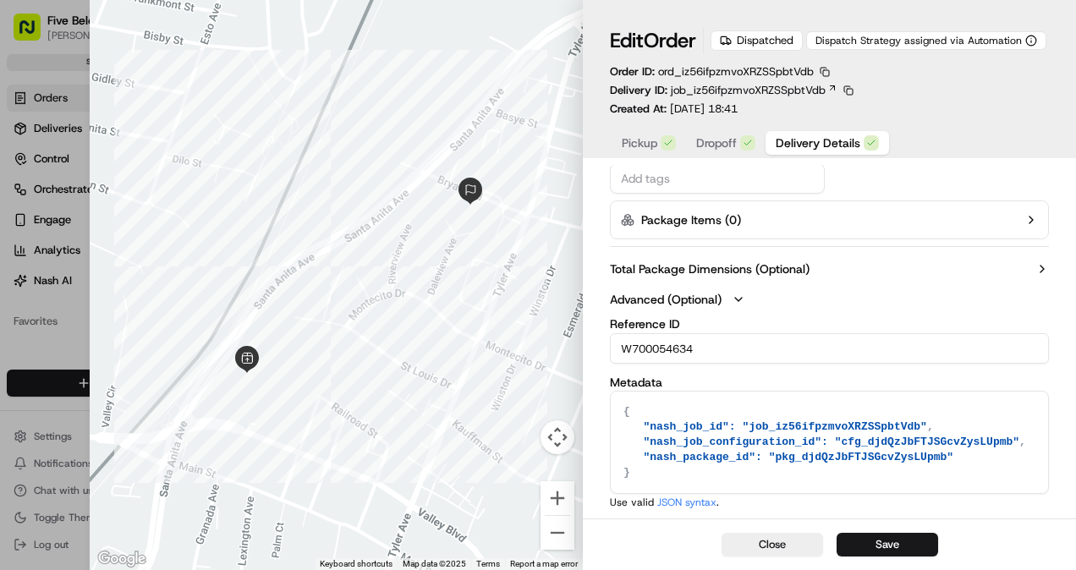
click at [644, 347] on input "W700054634" at bounding box center [829, 348] width 439 height 30
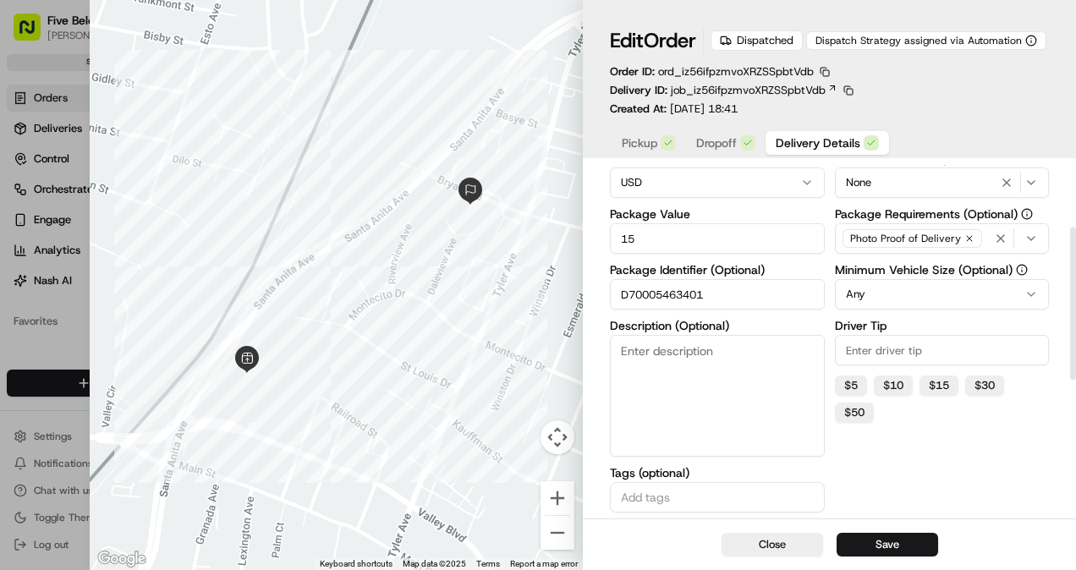
scroll to position [56, 0]
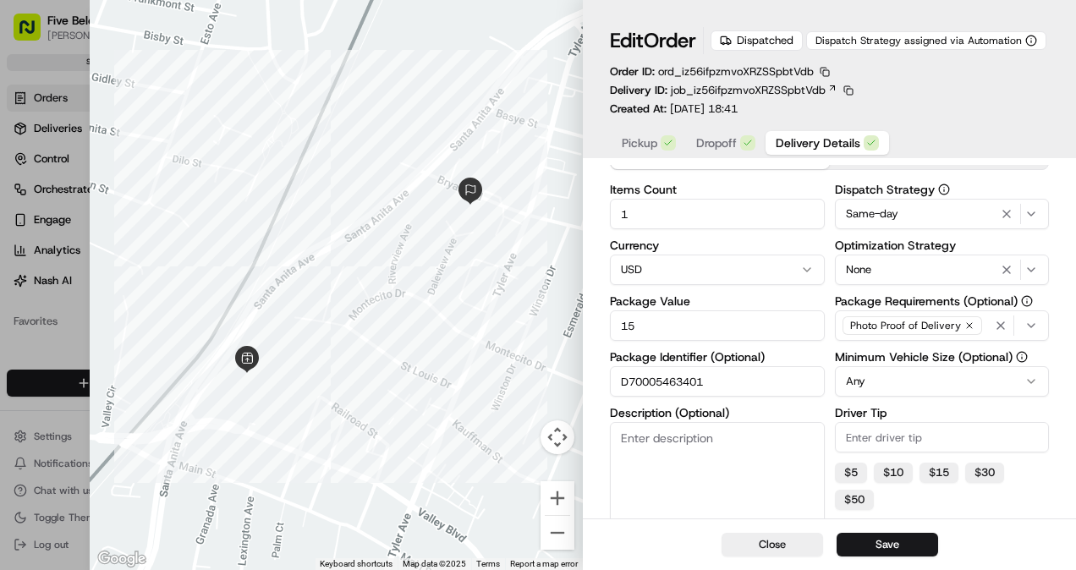
click at [710, 386] on input "D70005463401" at bounding box center [717, 381] width 215 height 30
click at [768, 546] on button "Close" at bounding box center [771, 545] width 101 height 24
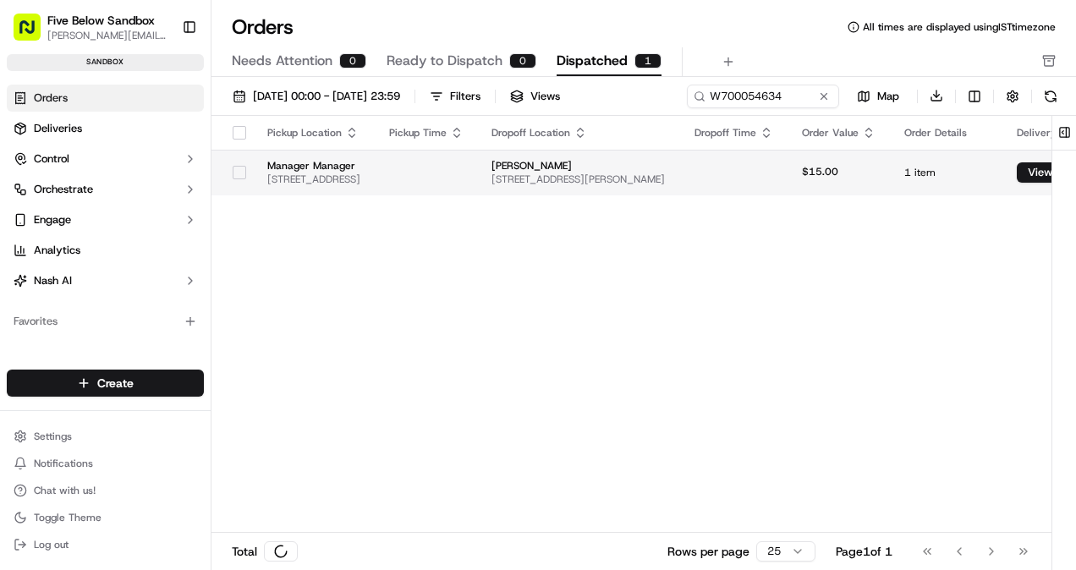
click at [479, 179] on td at bounding box center [427, 173] width 103 height 46
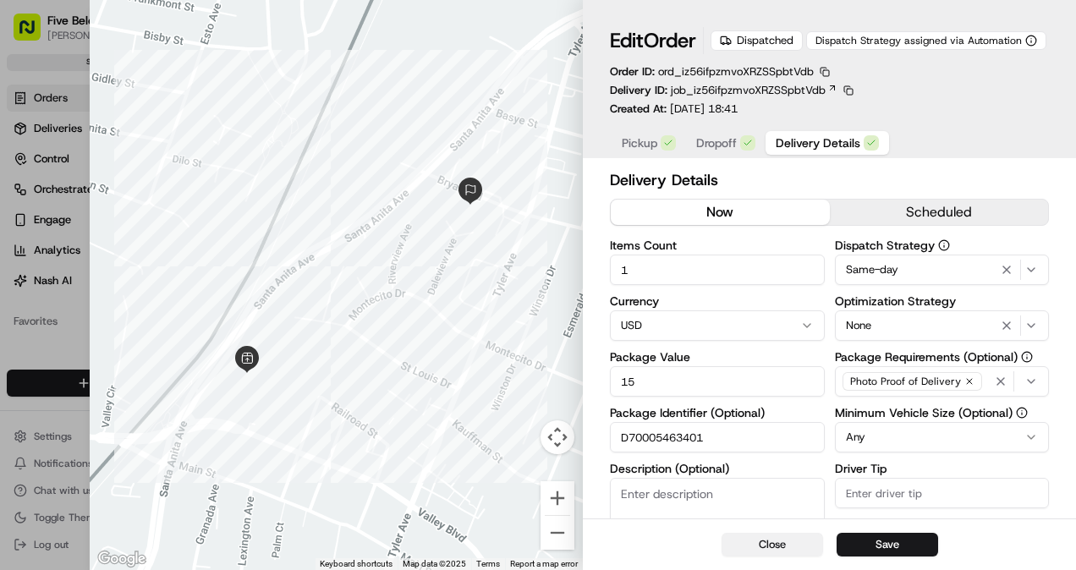
click at [761, 546] on button "Close" at bounding box center [771, 545] width 101 height 24
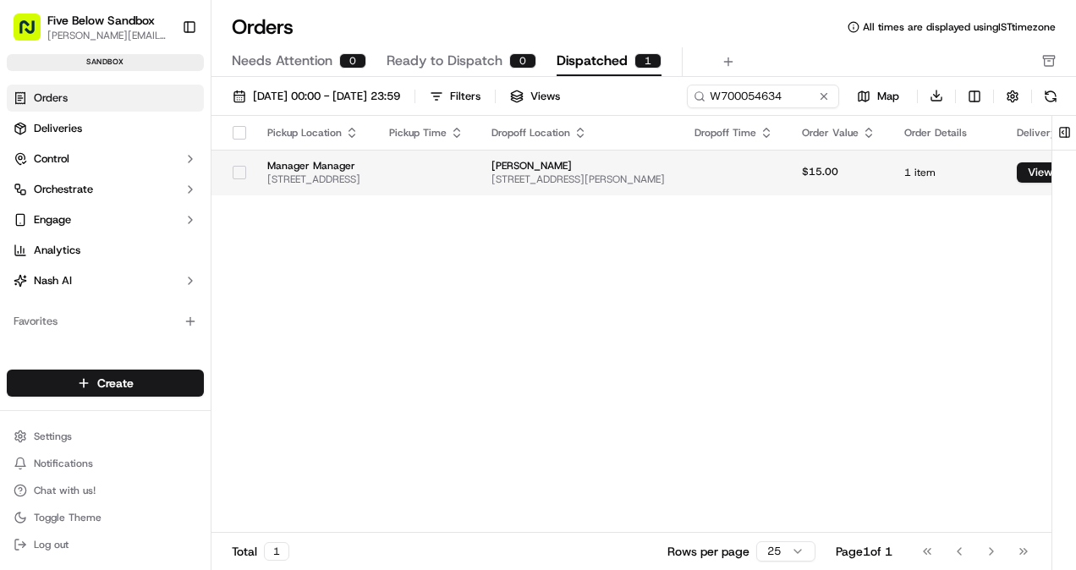
click at [479, 176] on td at bounding box center [427, 173] width 103 height 46
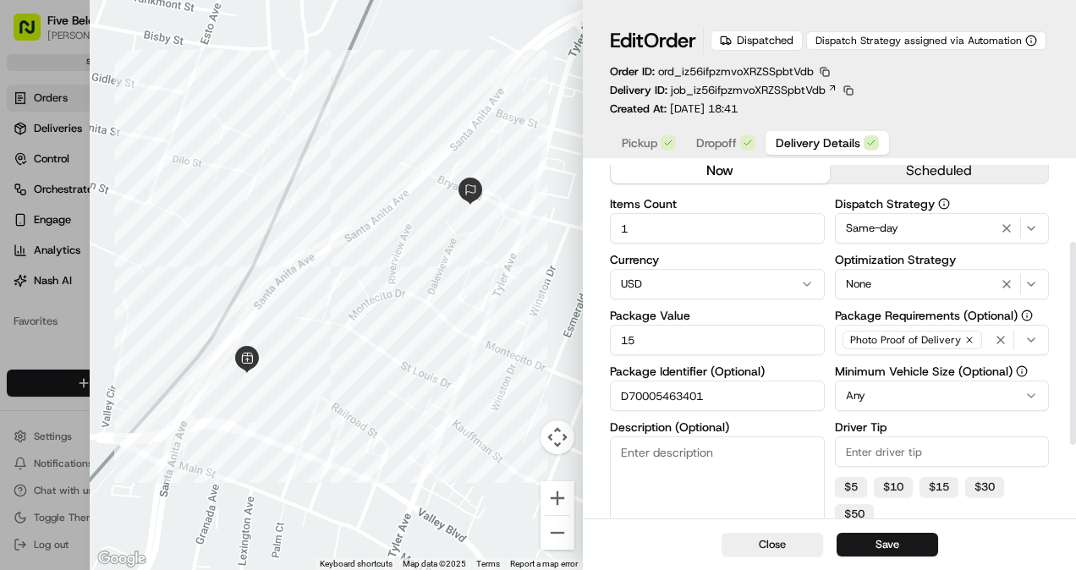
scroll to position [39, 0]
